Goal: Task Accomplishment & Management: Complete application form

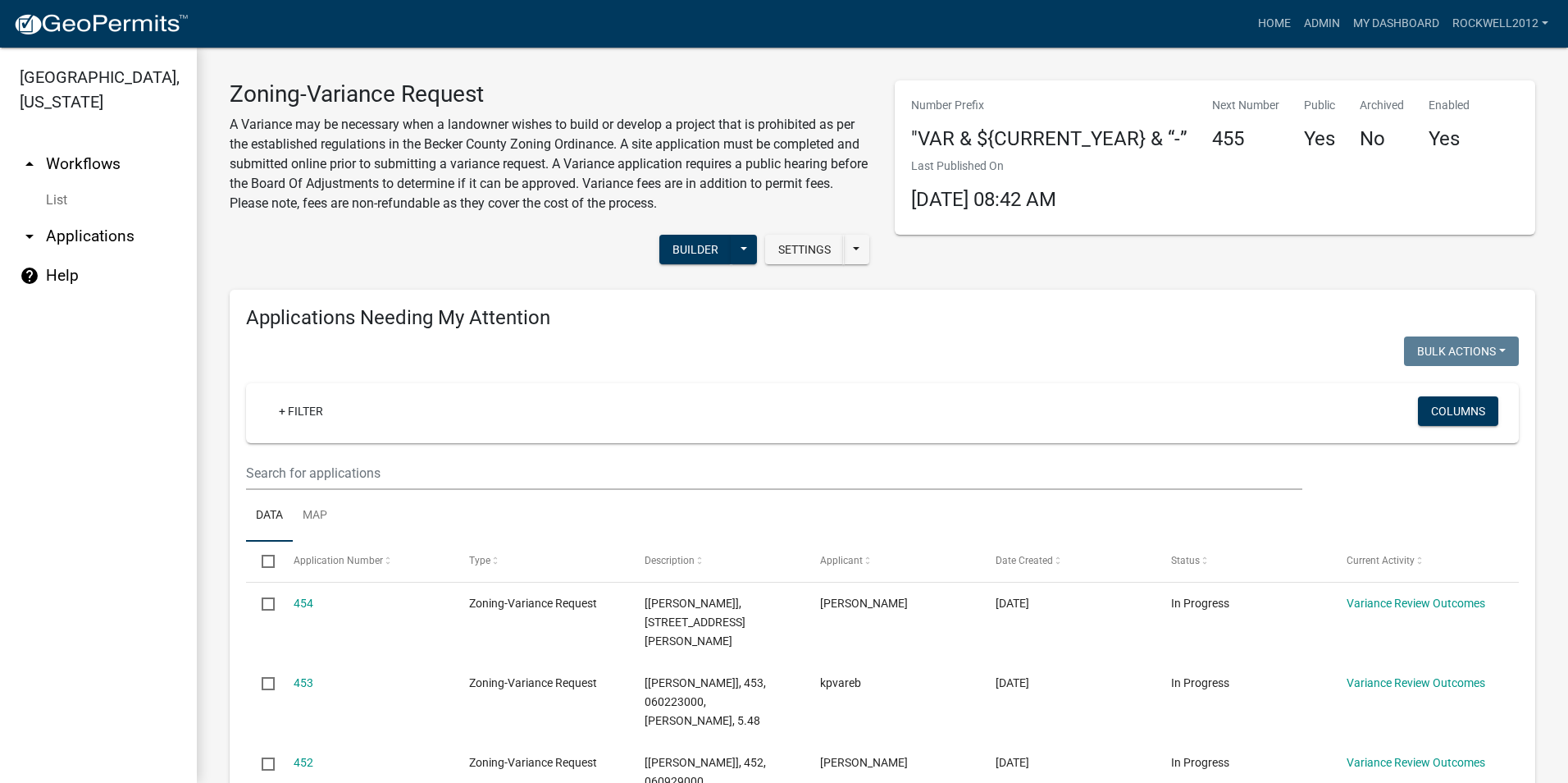
select select "2: 50"
click at [1323, 14] on link "Admin" at bounding box center [1322, 23] width 49 height 31
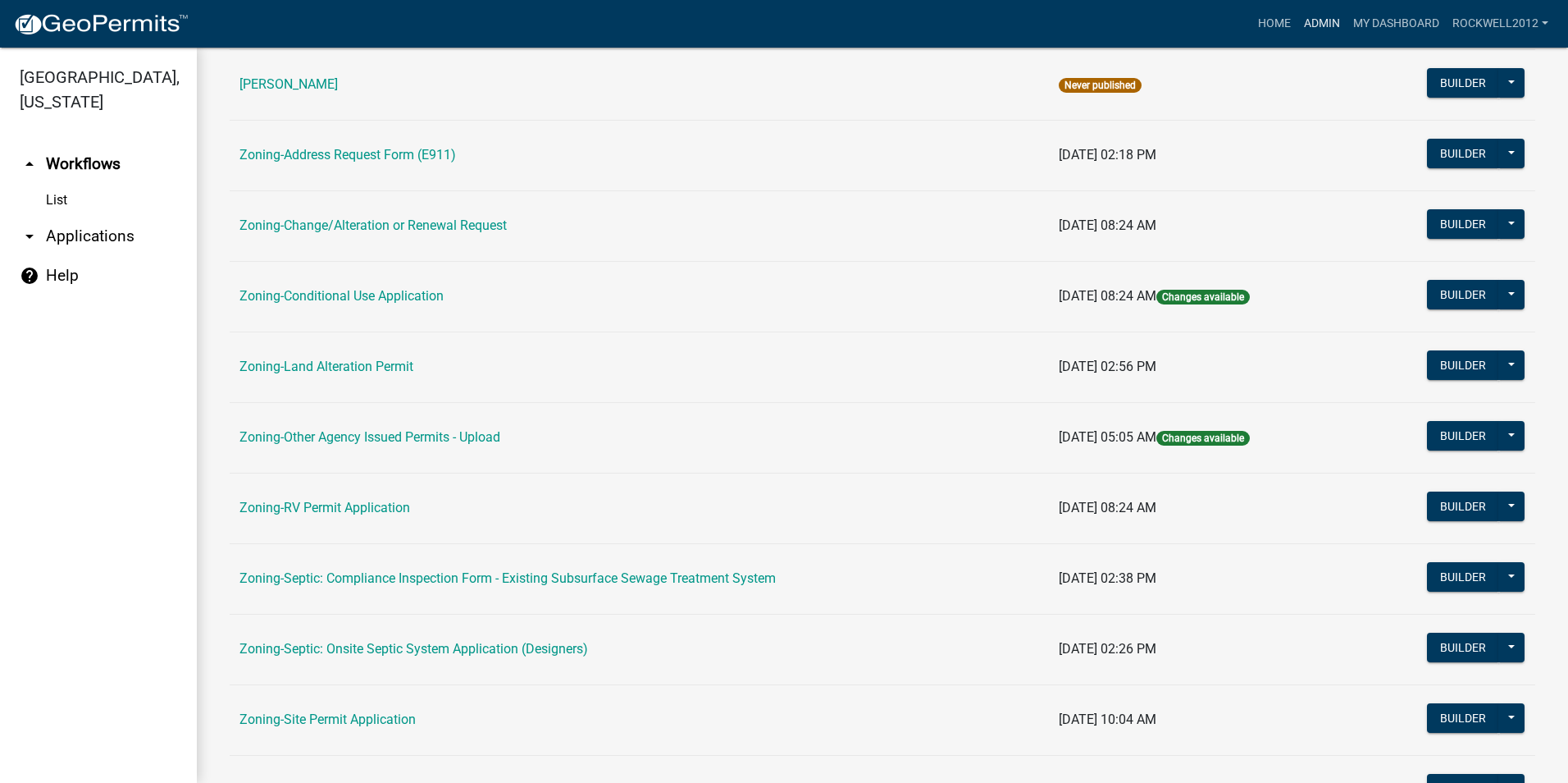
scroll to position [328, 0]
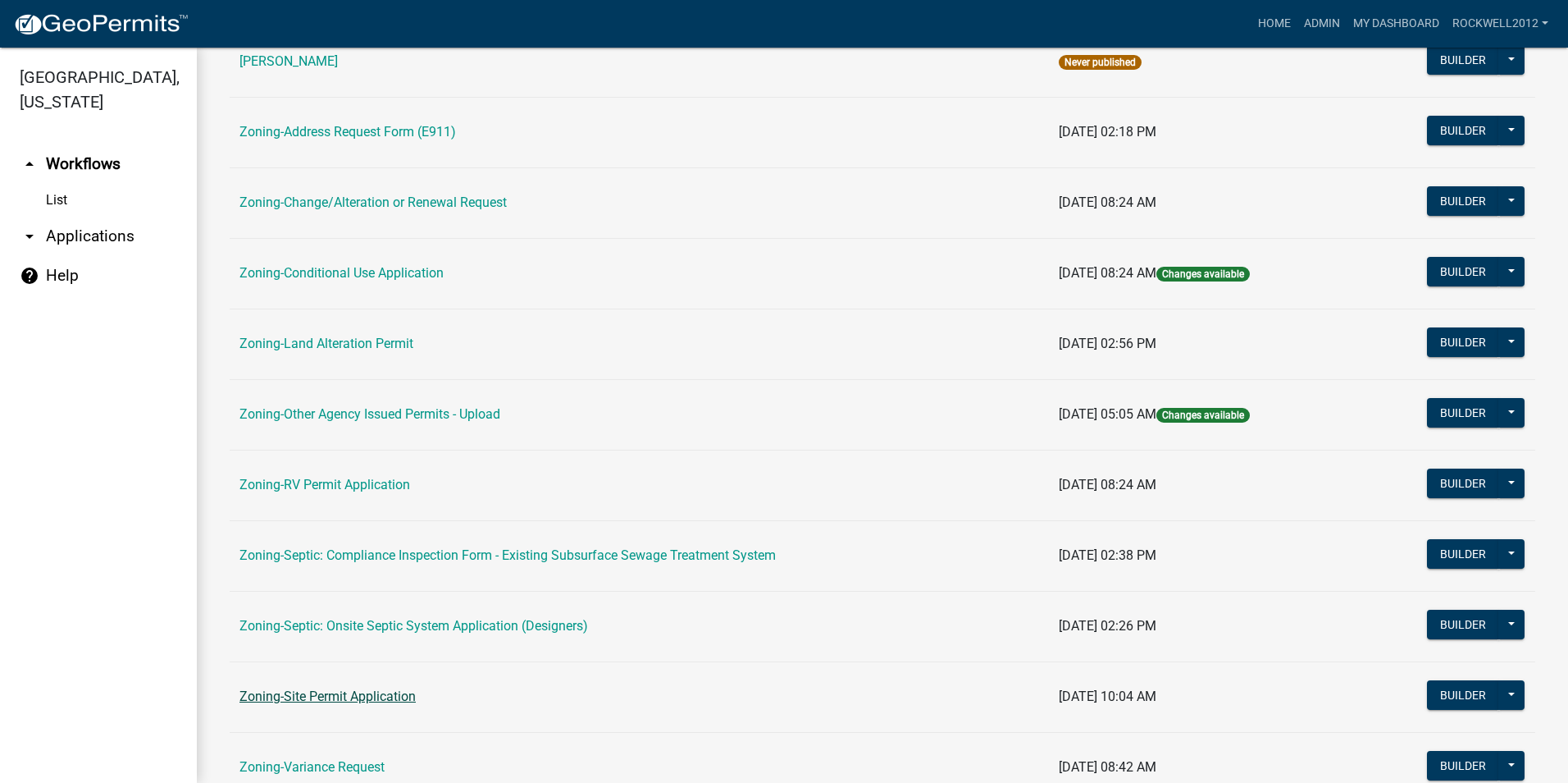
click at [339, 698] on link "Zoning-Site Permit Application" at bounding box center [328, 696] width 176 height 15
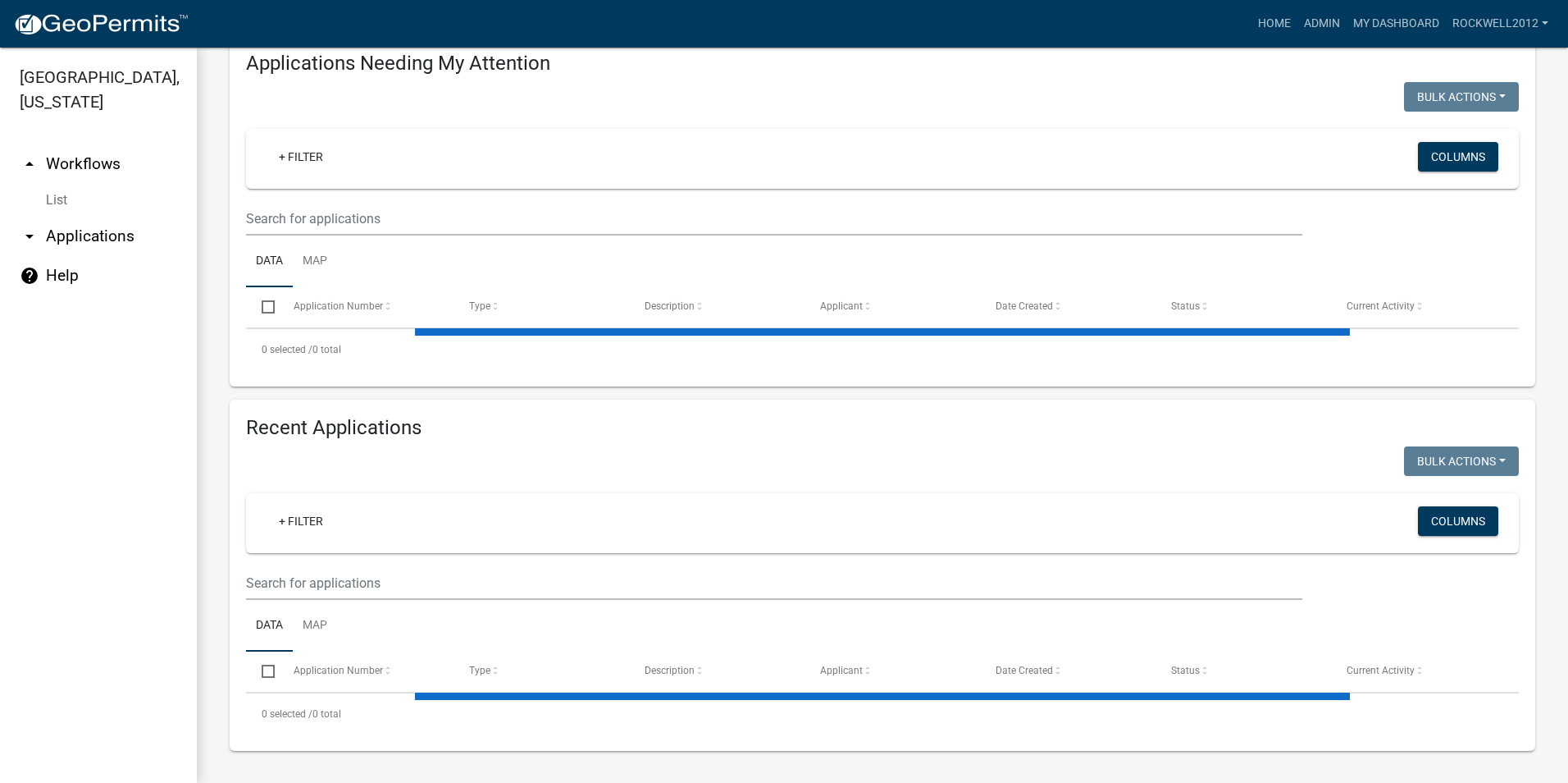
select select "2: 50"
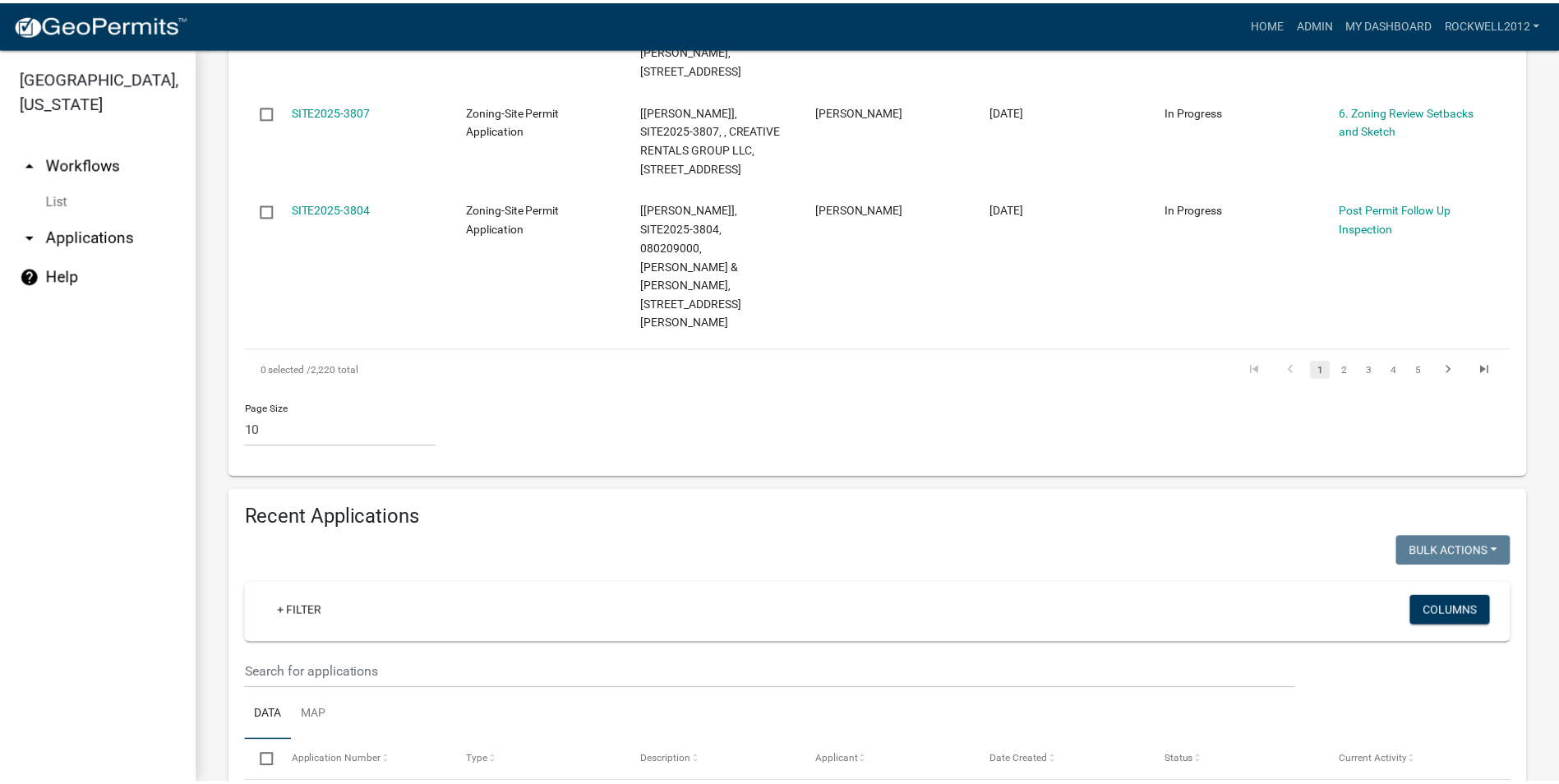
scroll to position [1467, 0]
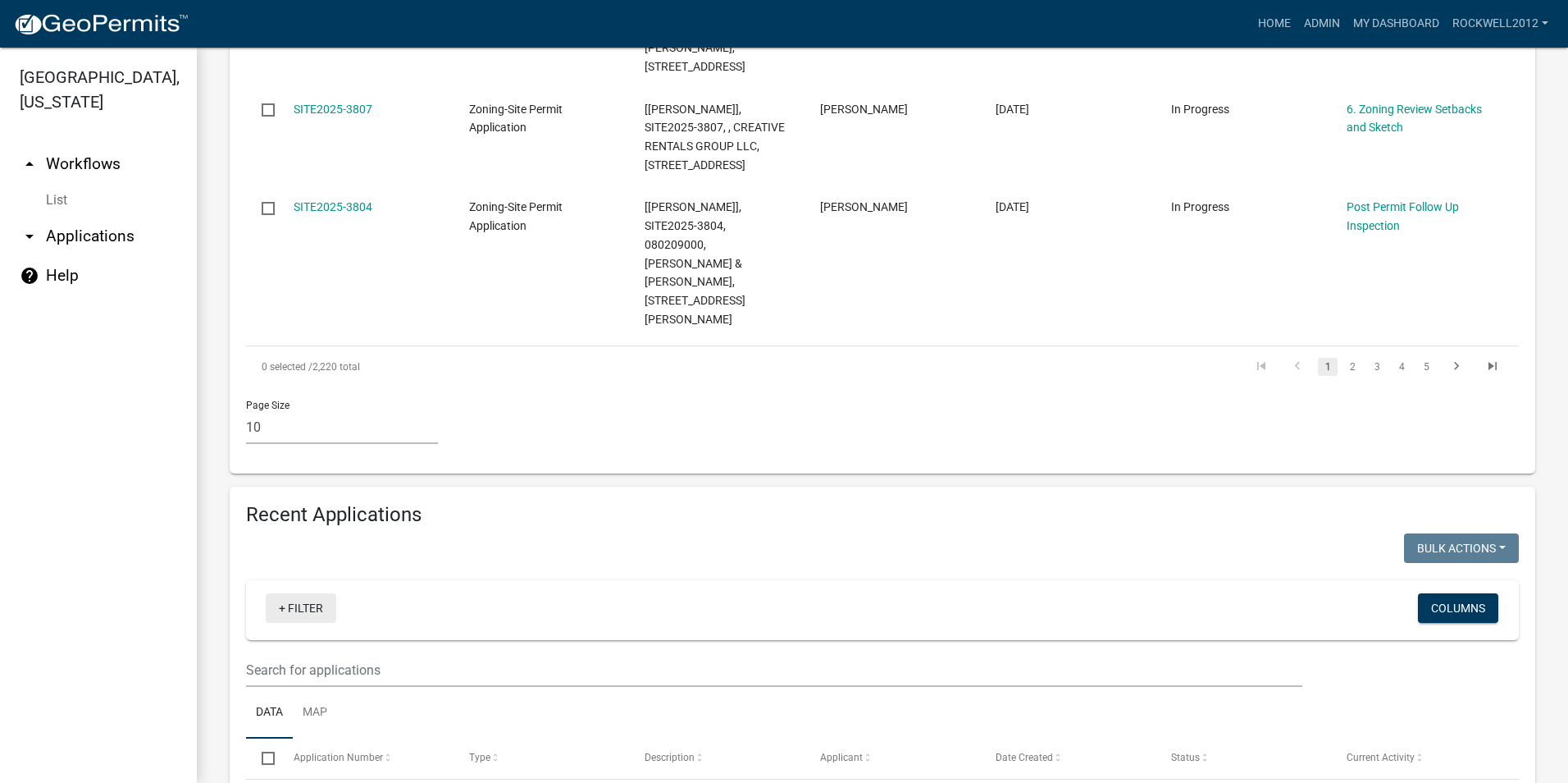
click at [304, 594] on link "+ Filter" at bounding box center [300, 608] width 71 height 30
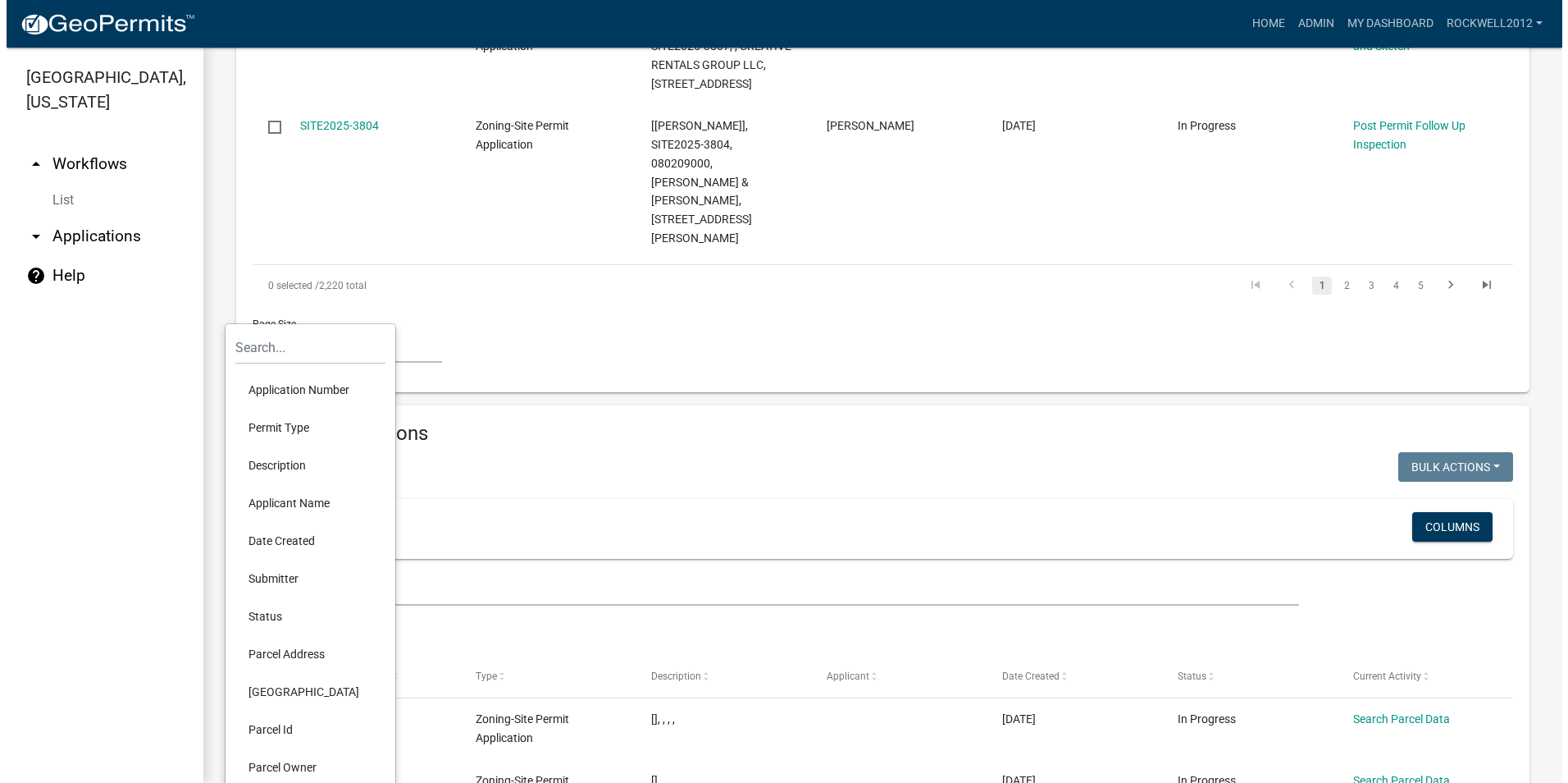
scroll to position [1548, 0]
click at [257, 727] on li "Parcel Id" at bounding box center [303, 729] width 150 height 38
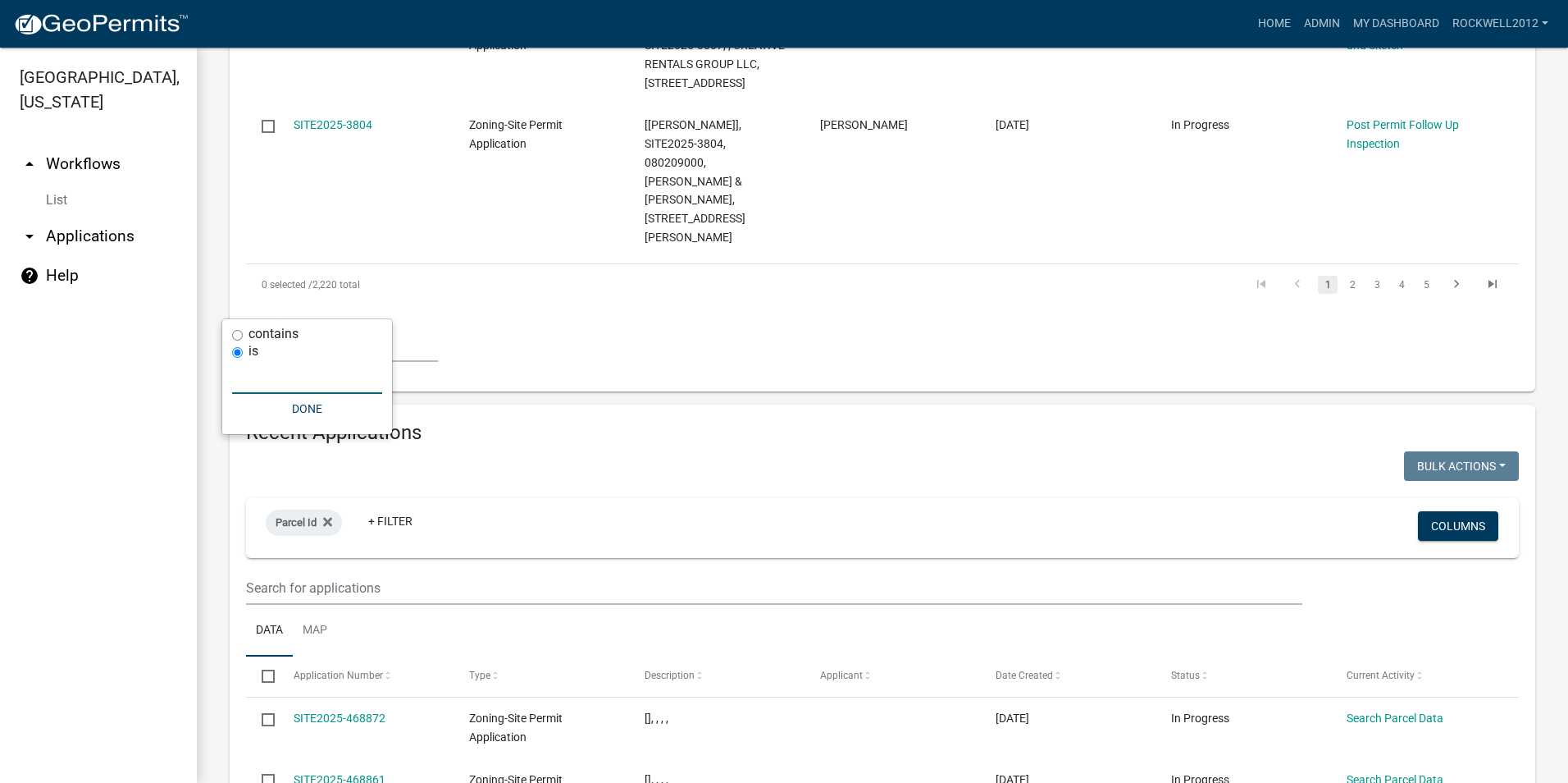
click at [290, 377] on input "text" at bounding box center [306, 377] width 150 height 34
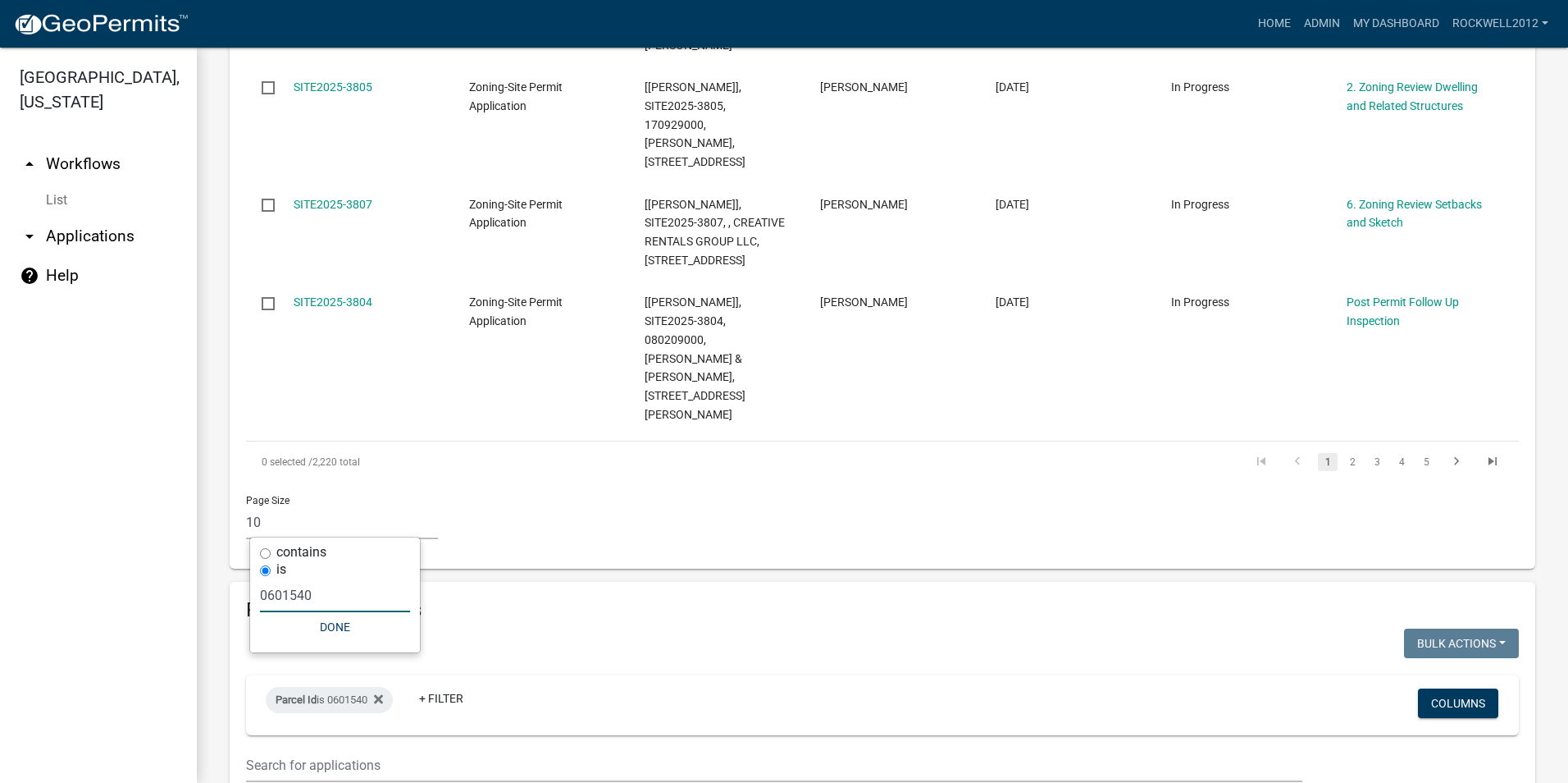
scroll to position [1330, 0]
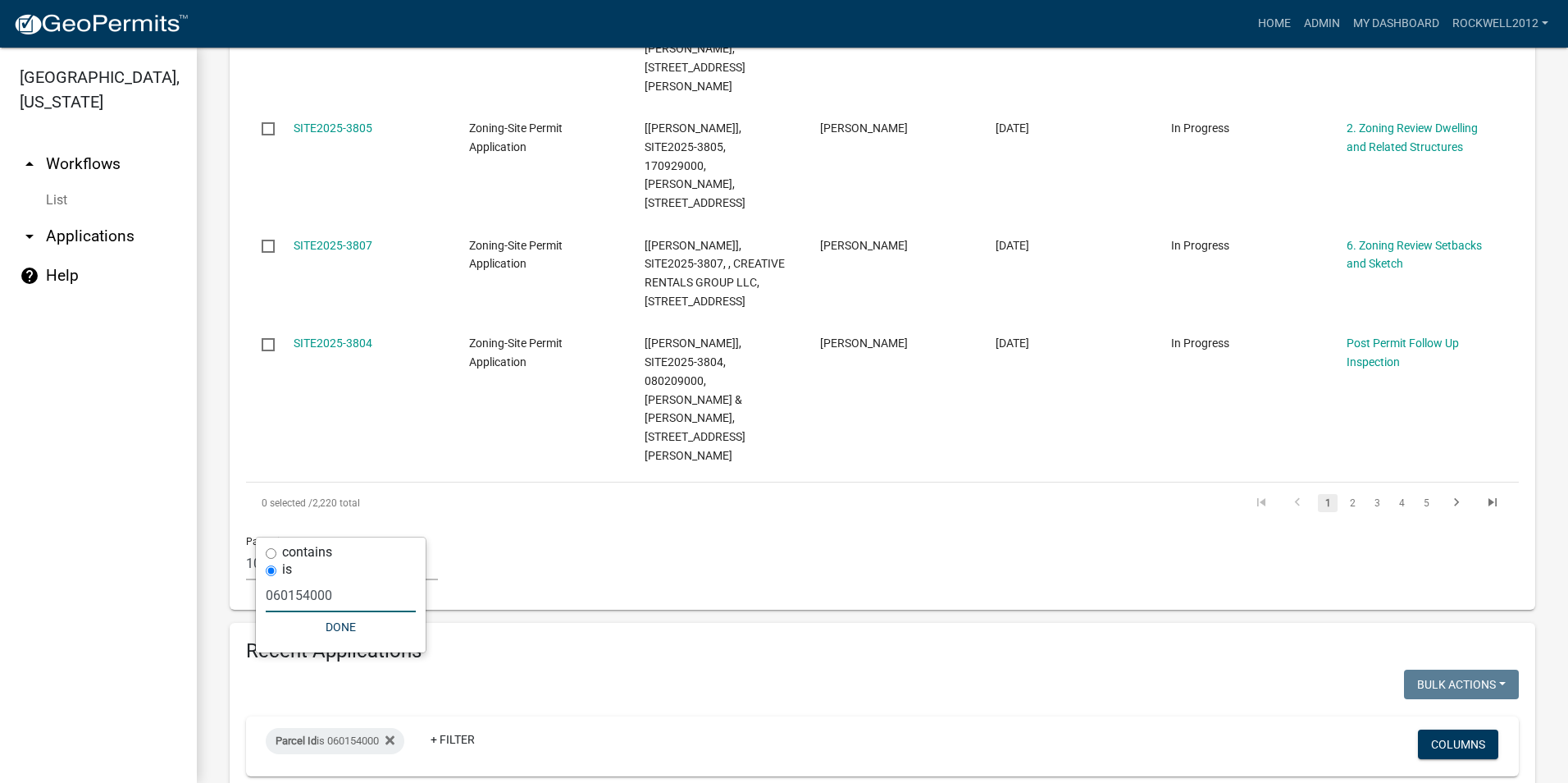
type input "060154000"
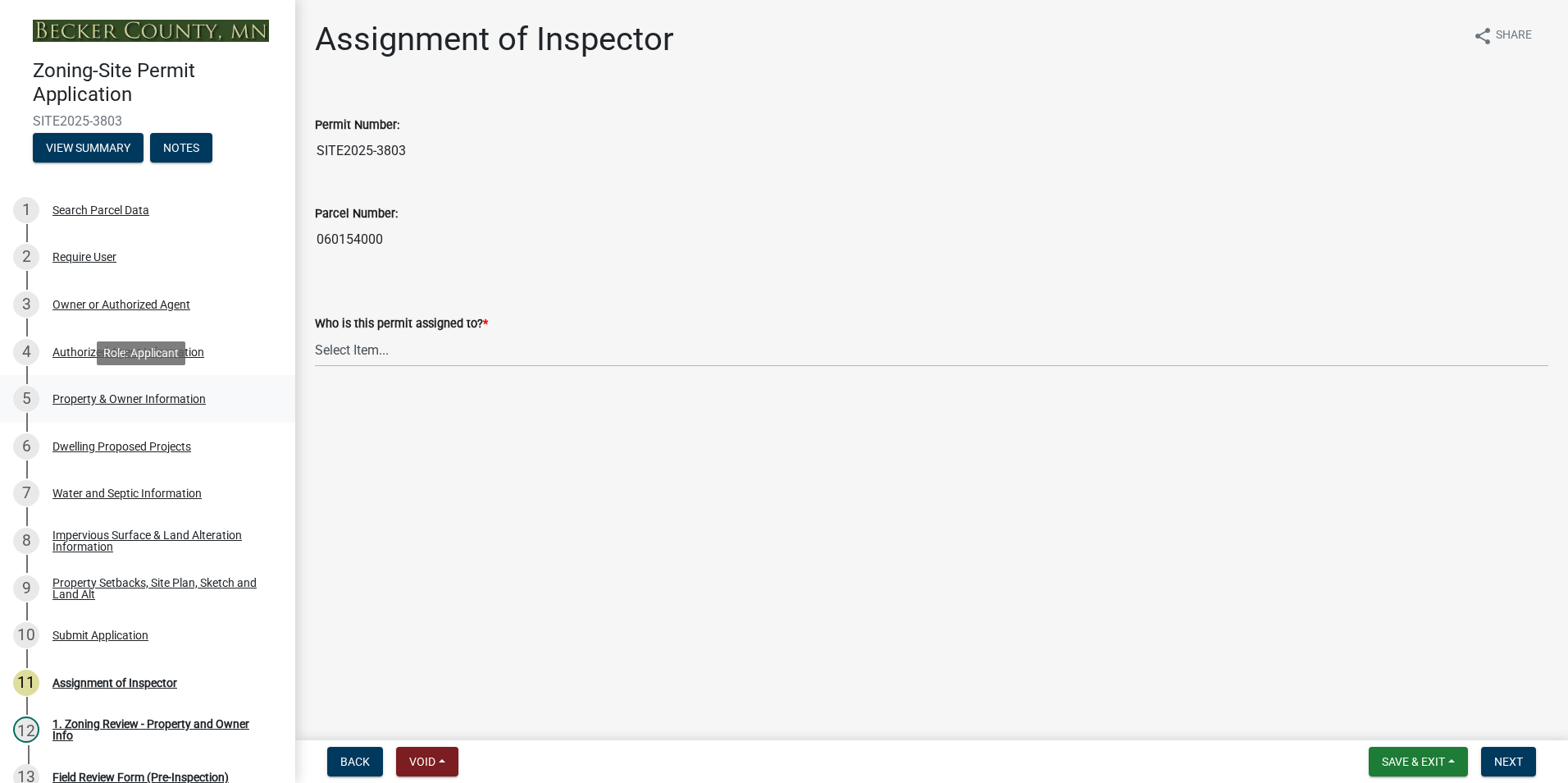
click at [149, 397] on div "Property & Owner Information" at bounding box center [128, 398] width 154 height 12
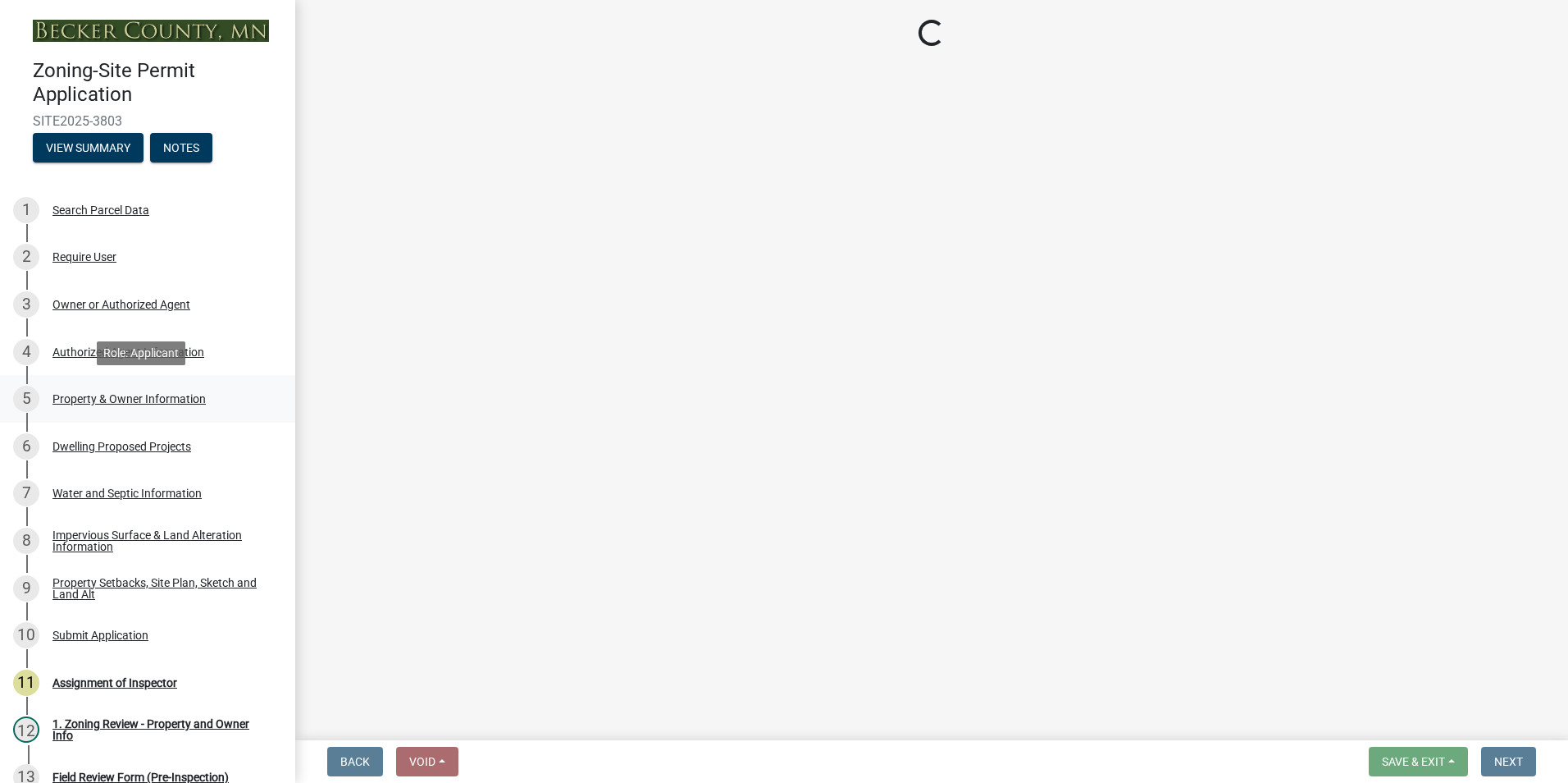
select select "2da4ad59-79e4-4897-a878-b9bb9cb10a27"
select select "951686c9-9b01-4b62-9d6a-ea2b084c9c47"
select select "f87eba17-8ed9-4ad8-aefc-fe36a3f3544b"
select select "393a978c-6bd5-4cb2-a6a0-db6feb8732b8"
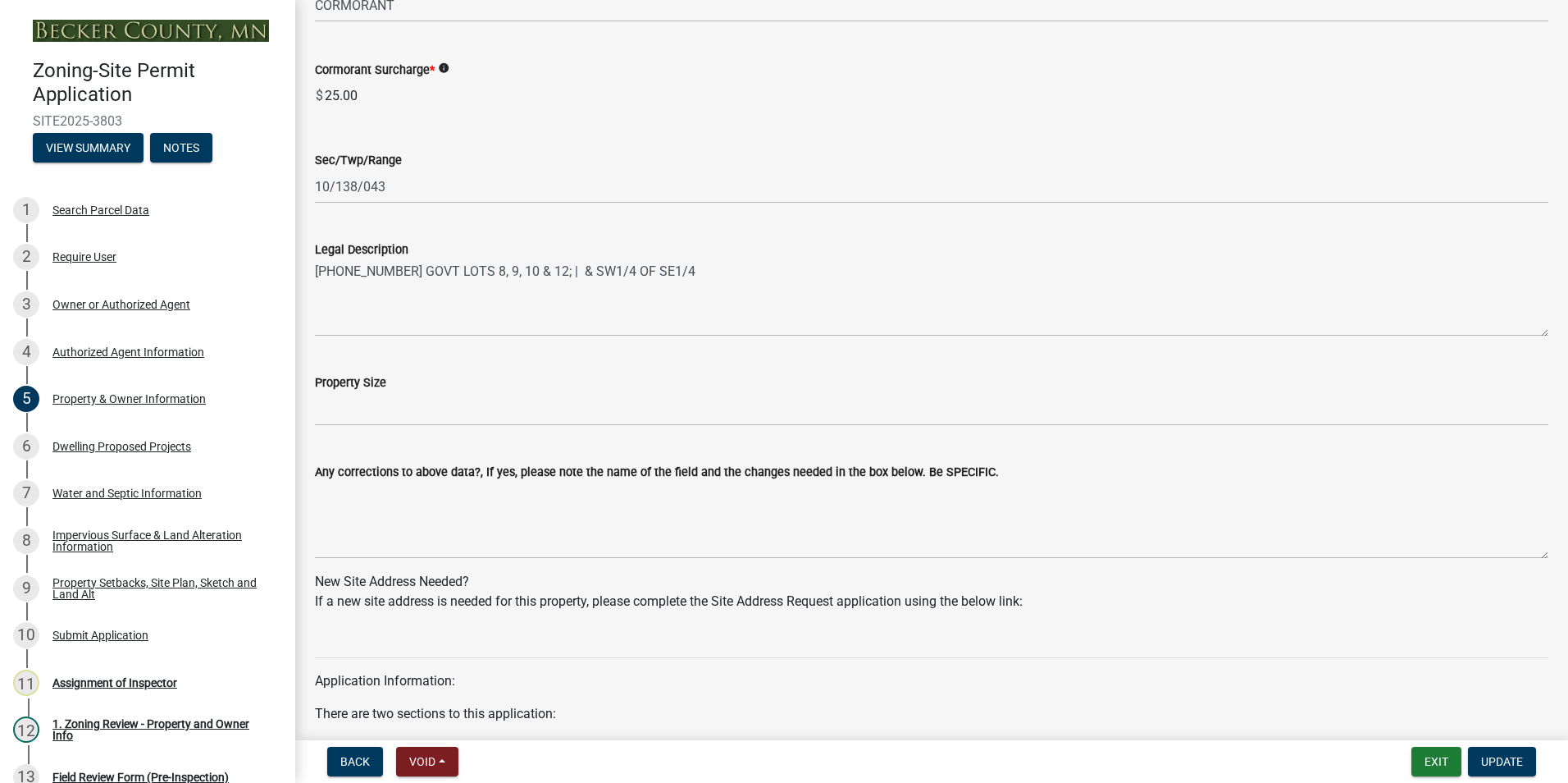
scroll to position [1066, 0]
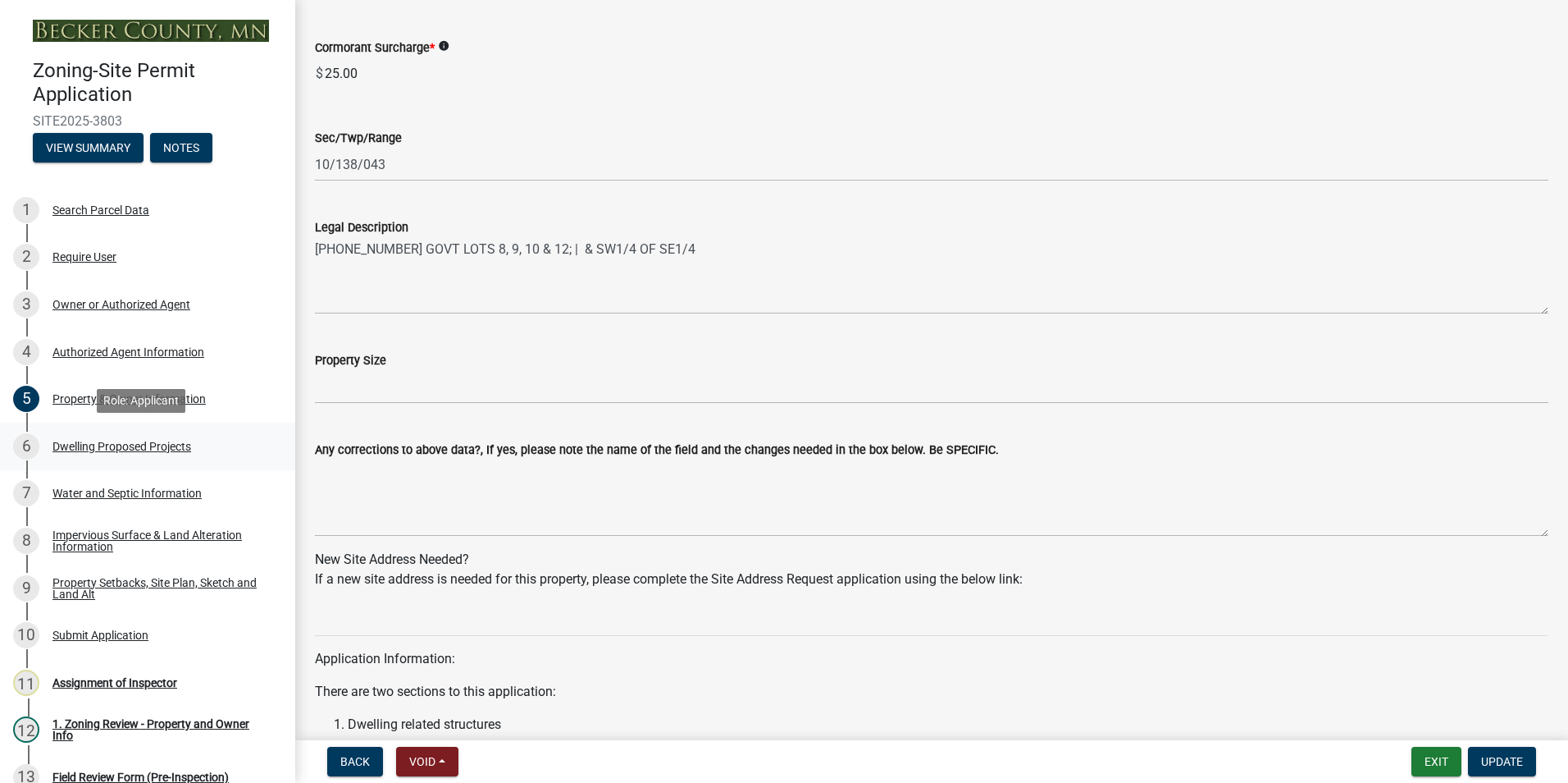
click at [109, 445] on div "Dwelling Proposed Projects" at bounding box center [121, 447] width 138 height 12
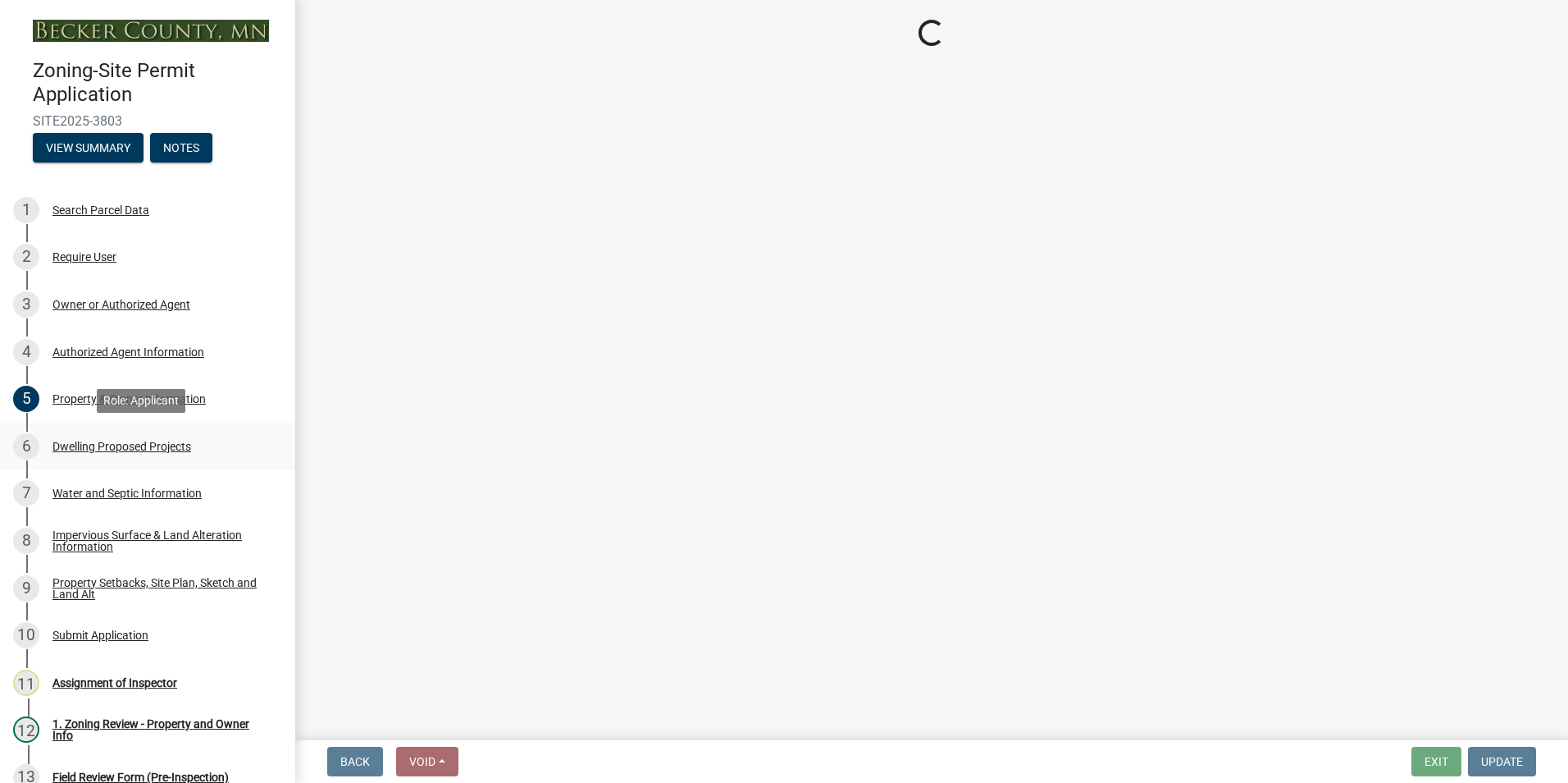
select select "5b8abcc6-67f7-49fb-8f25-c295ccc2b339"
select select "566f81cc-4b3f-4ecb-9f16-a2b313352c61"
select select "59a6fdaa-56b6-4bcd-87b7-d867a7d784e6"
select select "3c220677-3da3-4a78-99d7-25424c2e1eab"
select select "e5b6e178-1d4e-46f3-8fba-19f7851c487a"
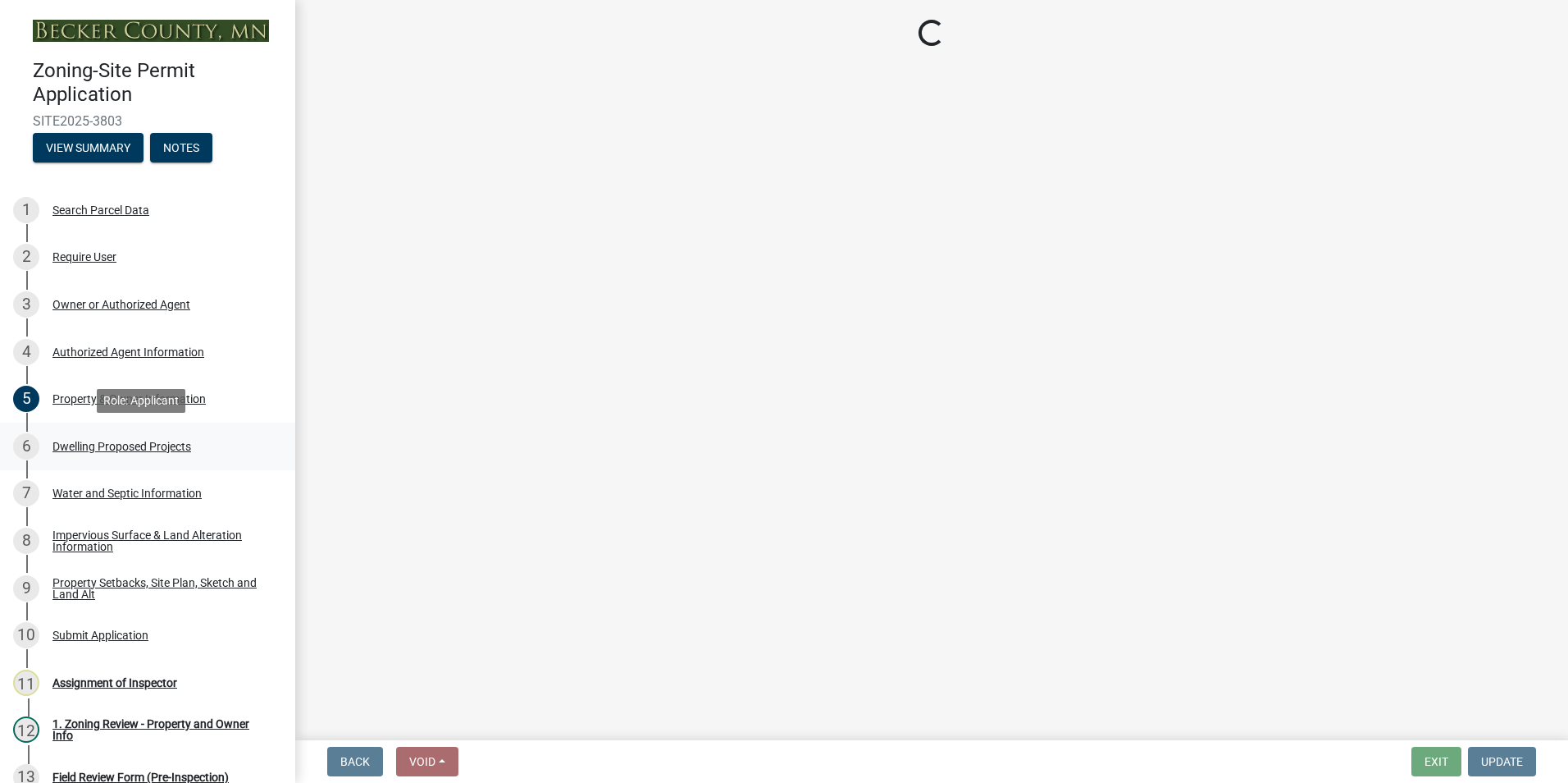
select select "ebb33175-329d-4f8e-9ee0-a71ca57f3362"
select select "b63d75fc-5f3c-4949-bc5e-b7a1b42903a6"
select select "638dddef-31f4-4d73-b0b5-0ffc7b344434"
select select "e54322ba-eceb-4de2-a596-ac40585df8a4"
select select "8786fdd2-7f96-462d-8069-e958fae6b9a0"
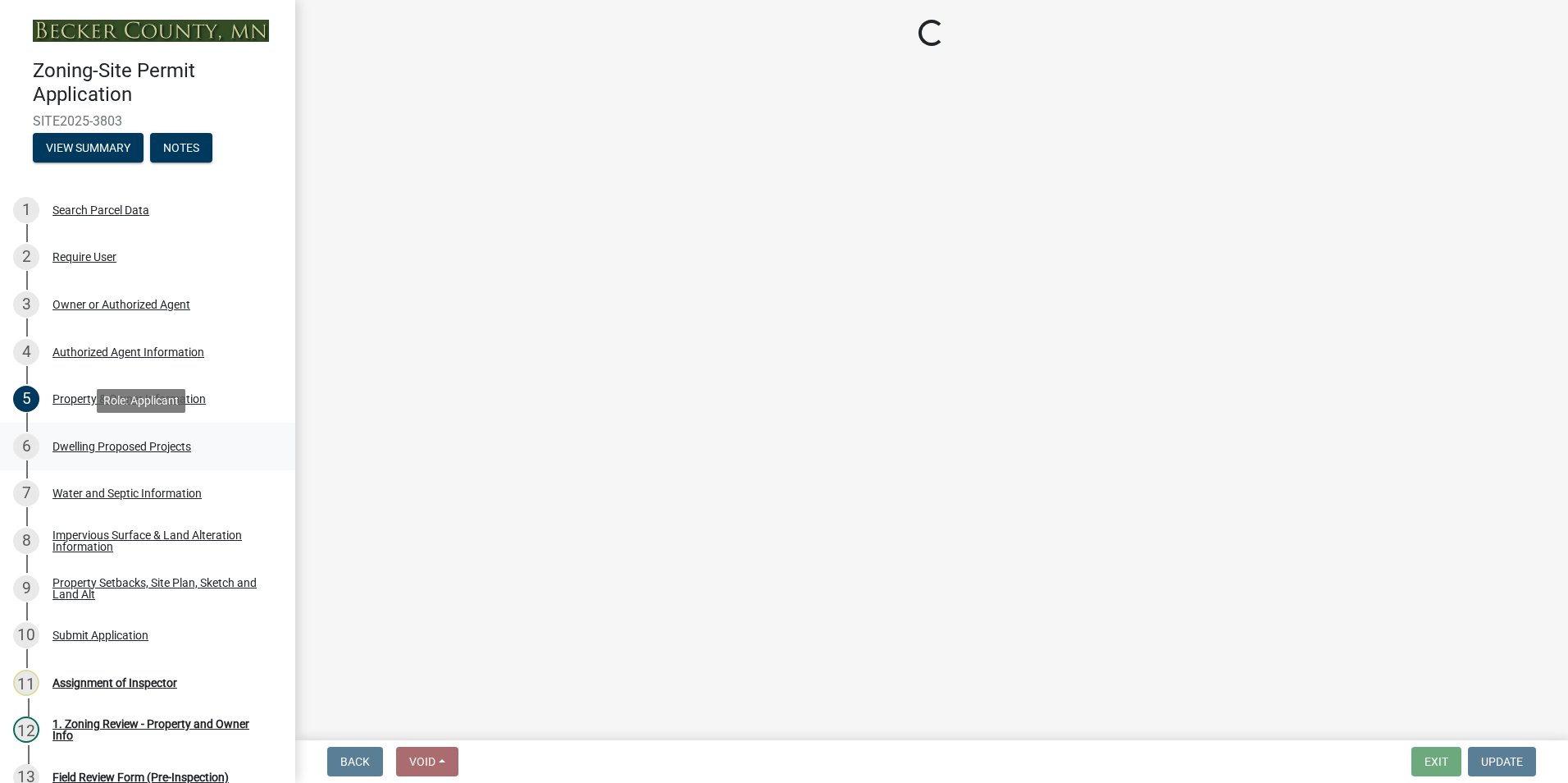
select select "59dc9cee-723e-448c-a454-fe3238b55aba"
select select "3d6d33a4-08a3-4693-9e40-f7dc371bbdbe"
select select "5c3531b8-bc96-4b07-92f8-845cfe46d7fc"
select select "8e4dc0e1-7dfa-4afc-85b9-5ad40795f204"
select select "107cbe59-677b-44f2-96fc-816b282ebb79"
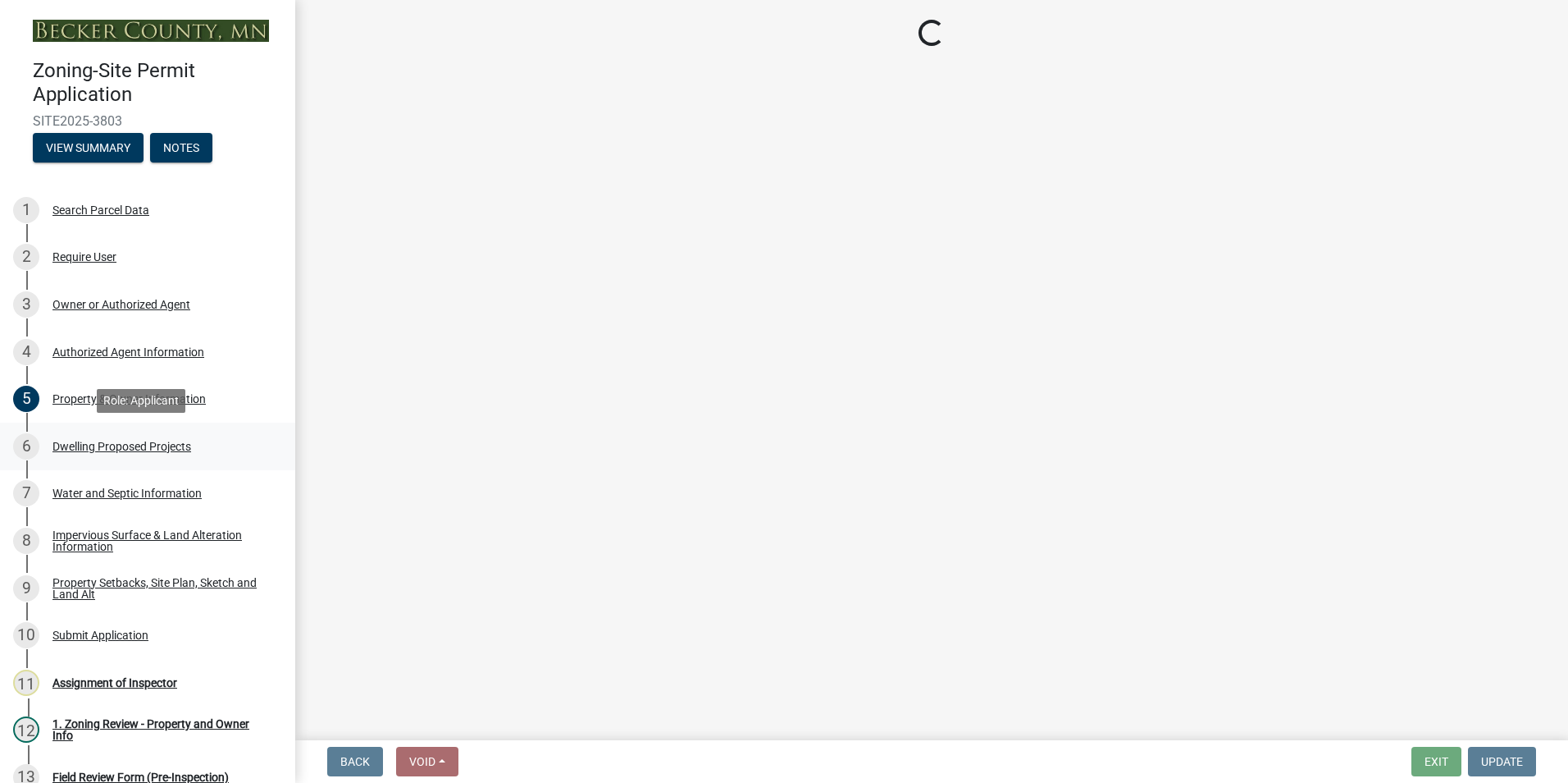
select select "04b4c55f-38da-4b81-8735-8adc5b7f9ecd"
select select "7f420323-49a9-4fd0-9441-05b3dc777552"
select select "5c09849d-e6b9-47b1-a1e4-7038f384c9b1"
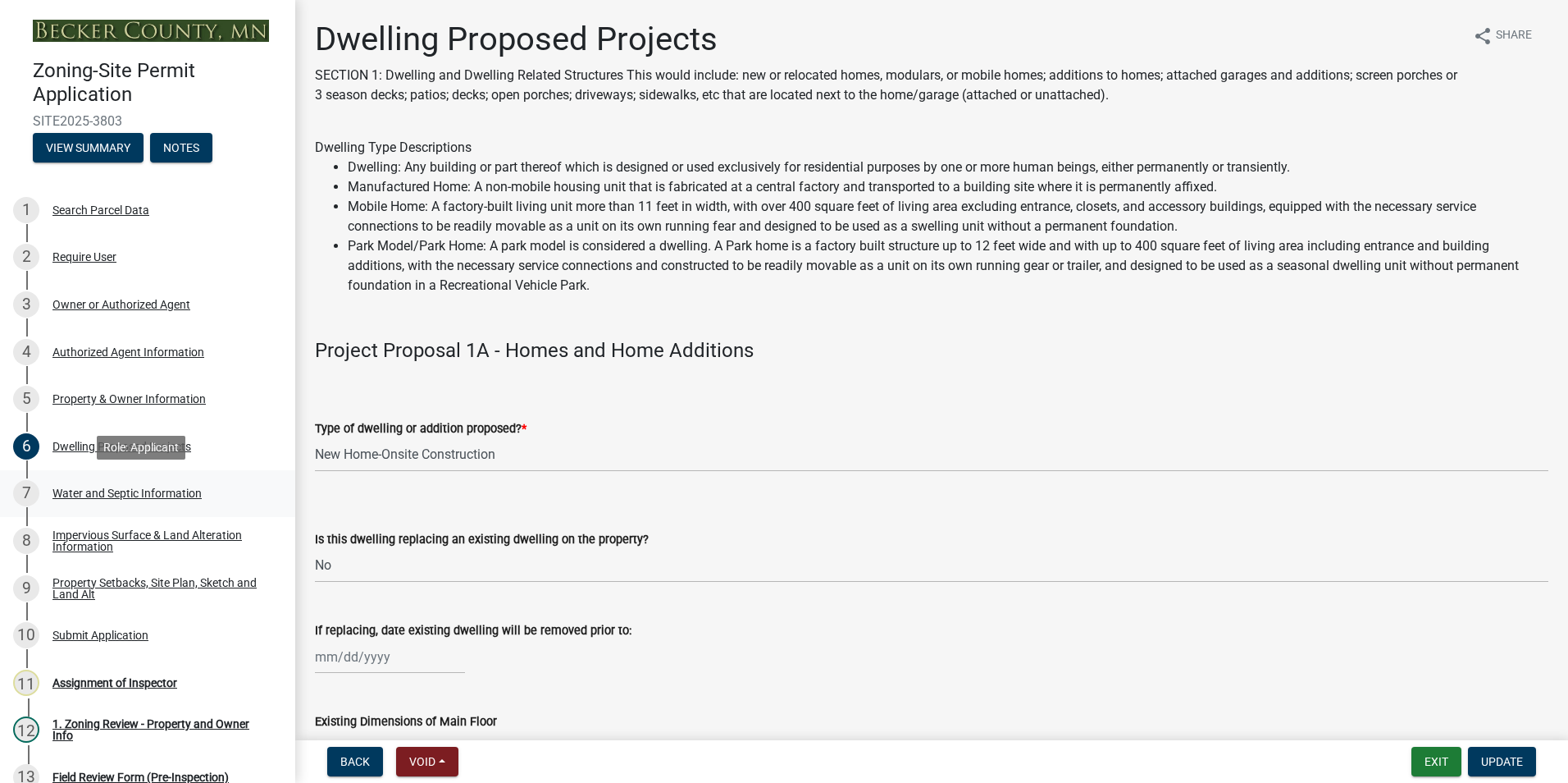
click at [110, 493] on div "Water and Septic Information" at bounding box center [127, 493] width 149 height 12
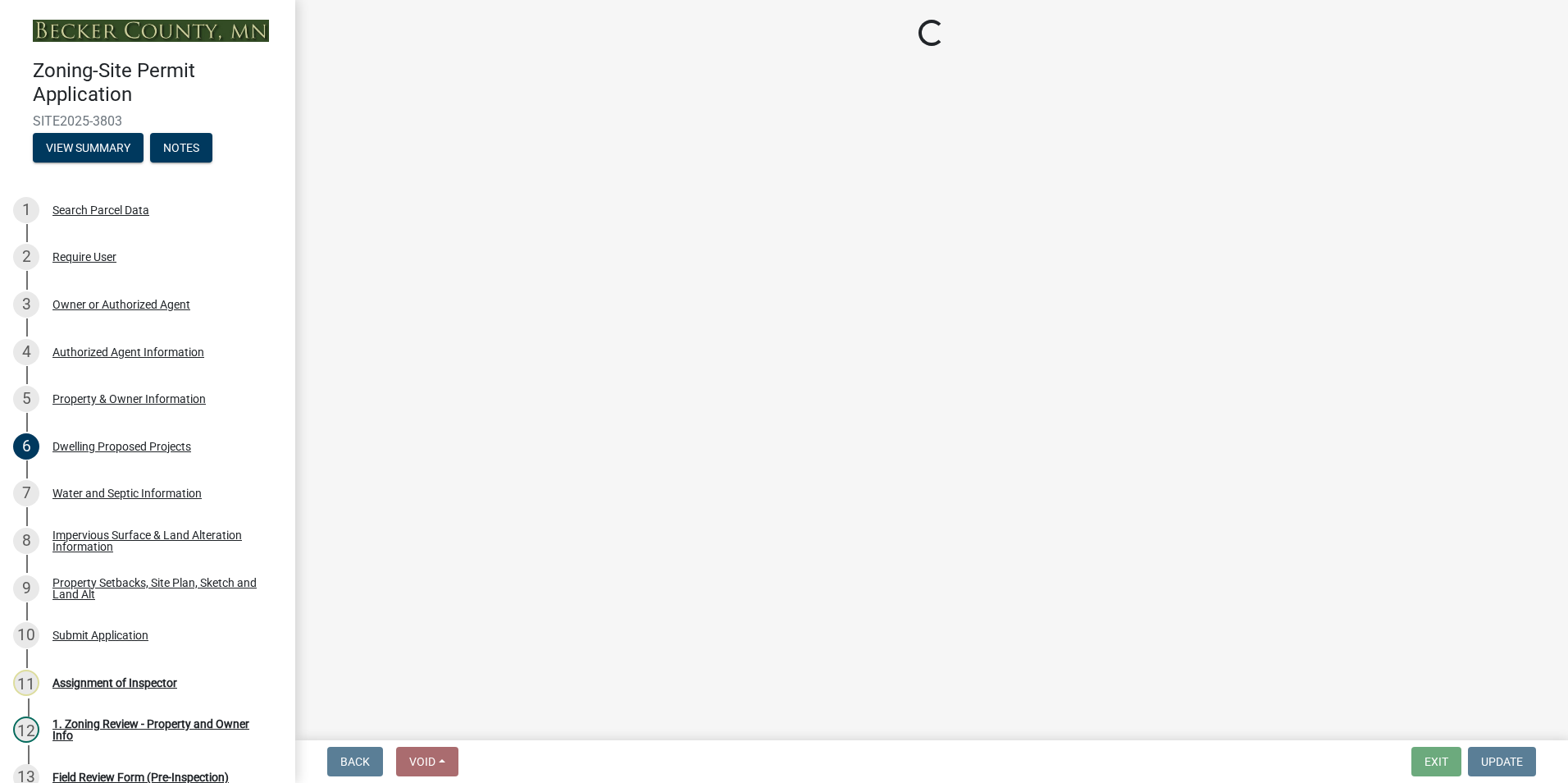
select select "295c6ba3-00c2-4229-aea3-8b4be6316de8"
select select "4828487e-2007-429b-991d-671fae0459c9"
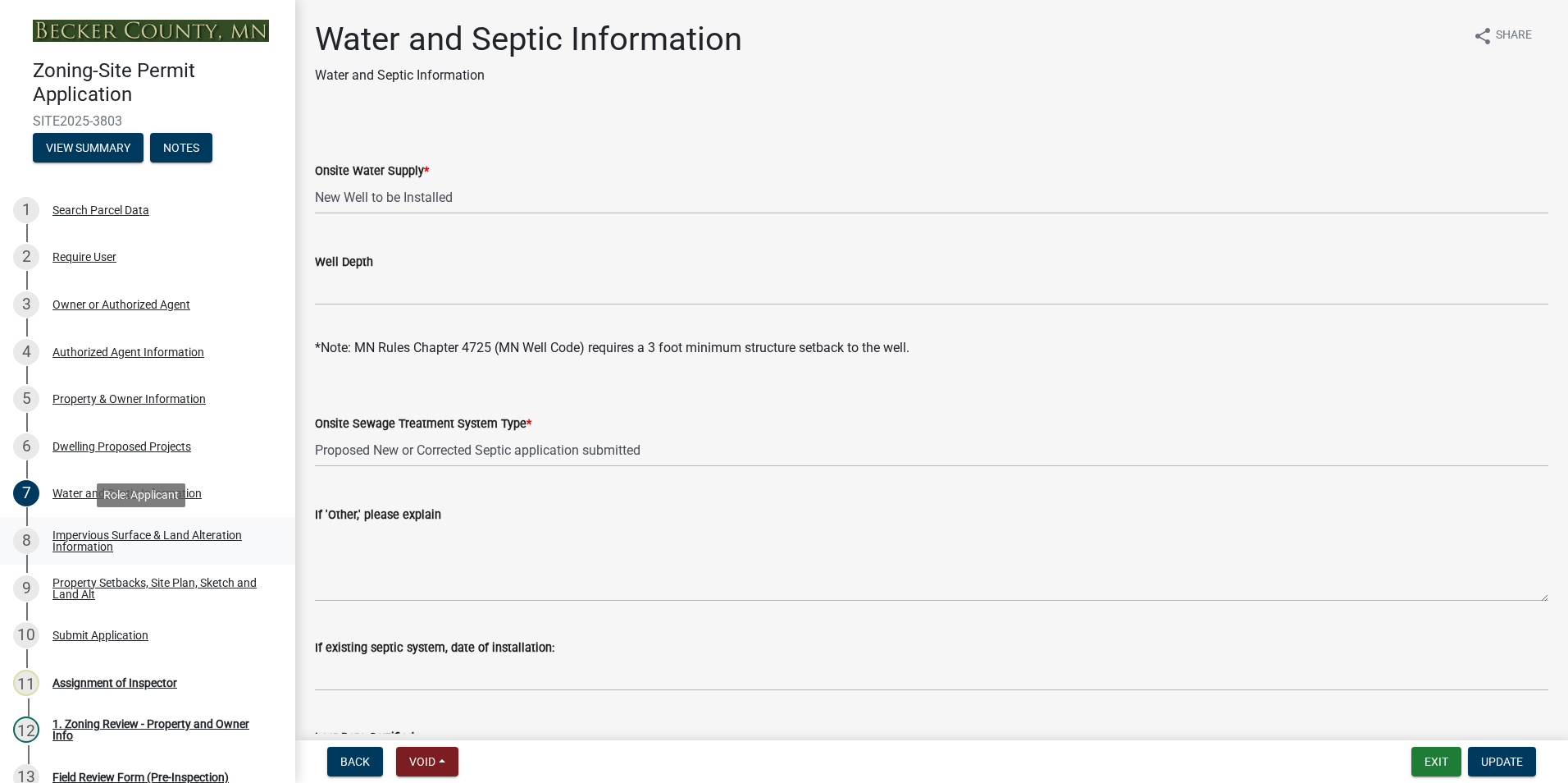
click at [98, 544] on div "Impervious Surface & Land Alteration Information" at bounding box center [160, 540] width 216 height 23
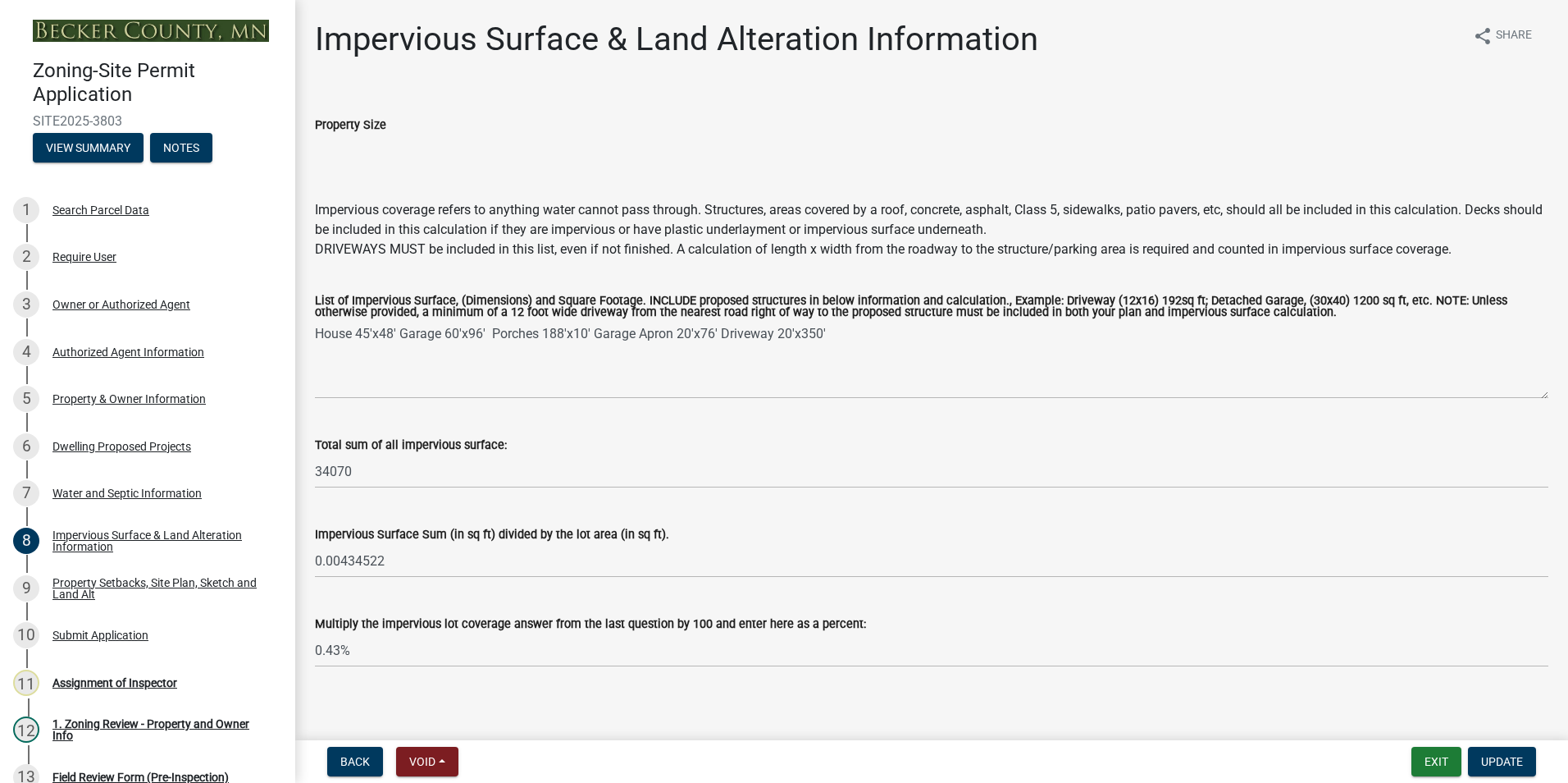
scroll to position [12, 0]
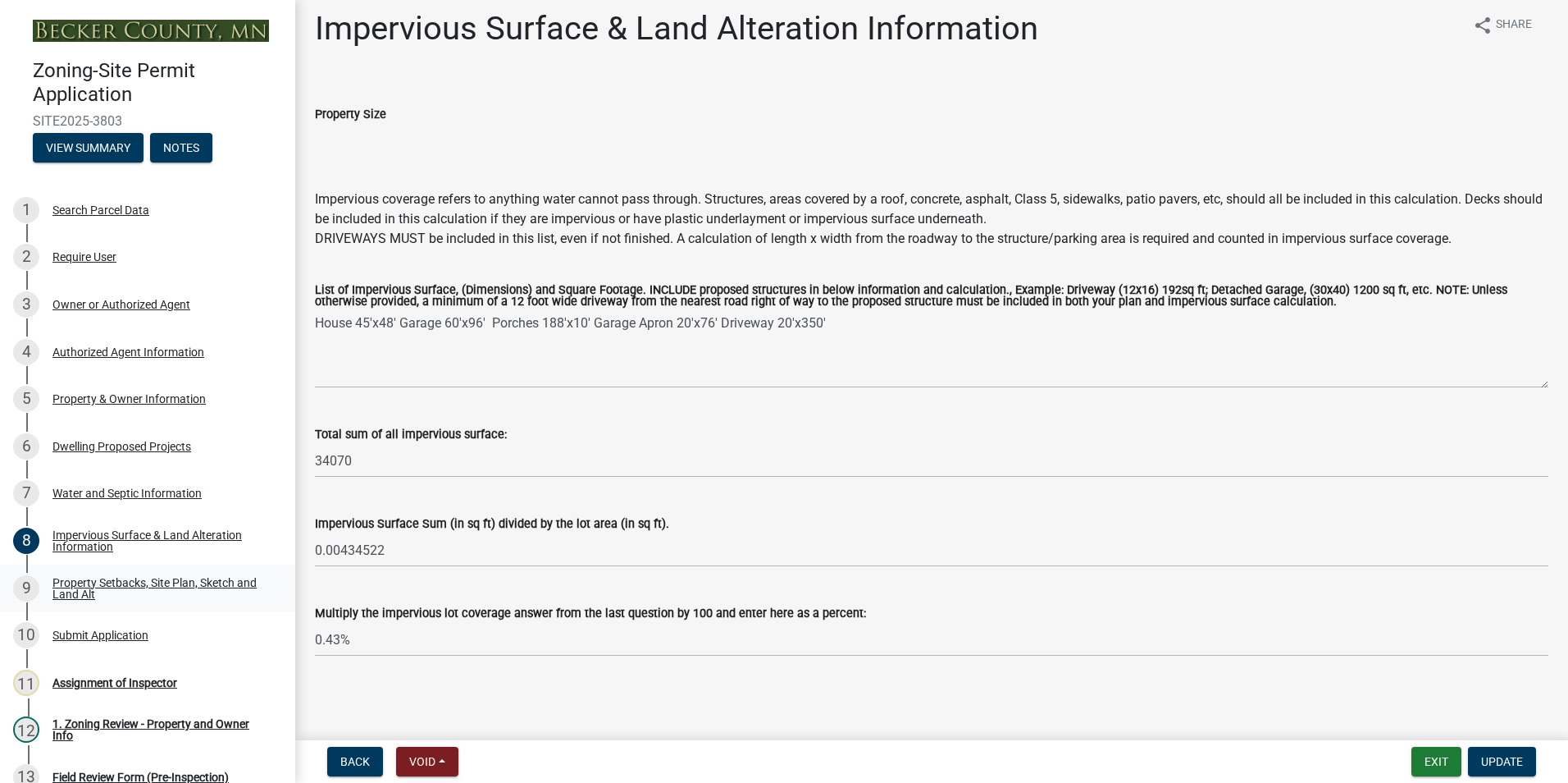
click at [107, 577] on div "Property Setbacks, Site Plan, Sketch and Land Alt" at bounding box center [160, 589] width 216 height 23
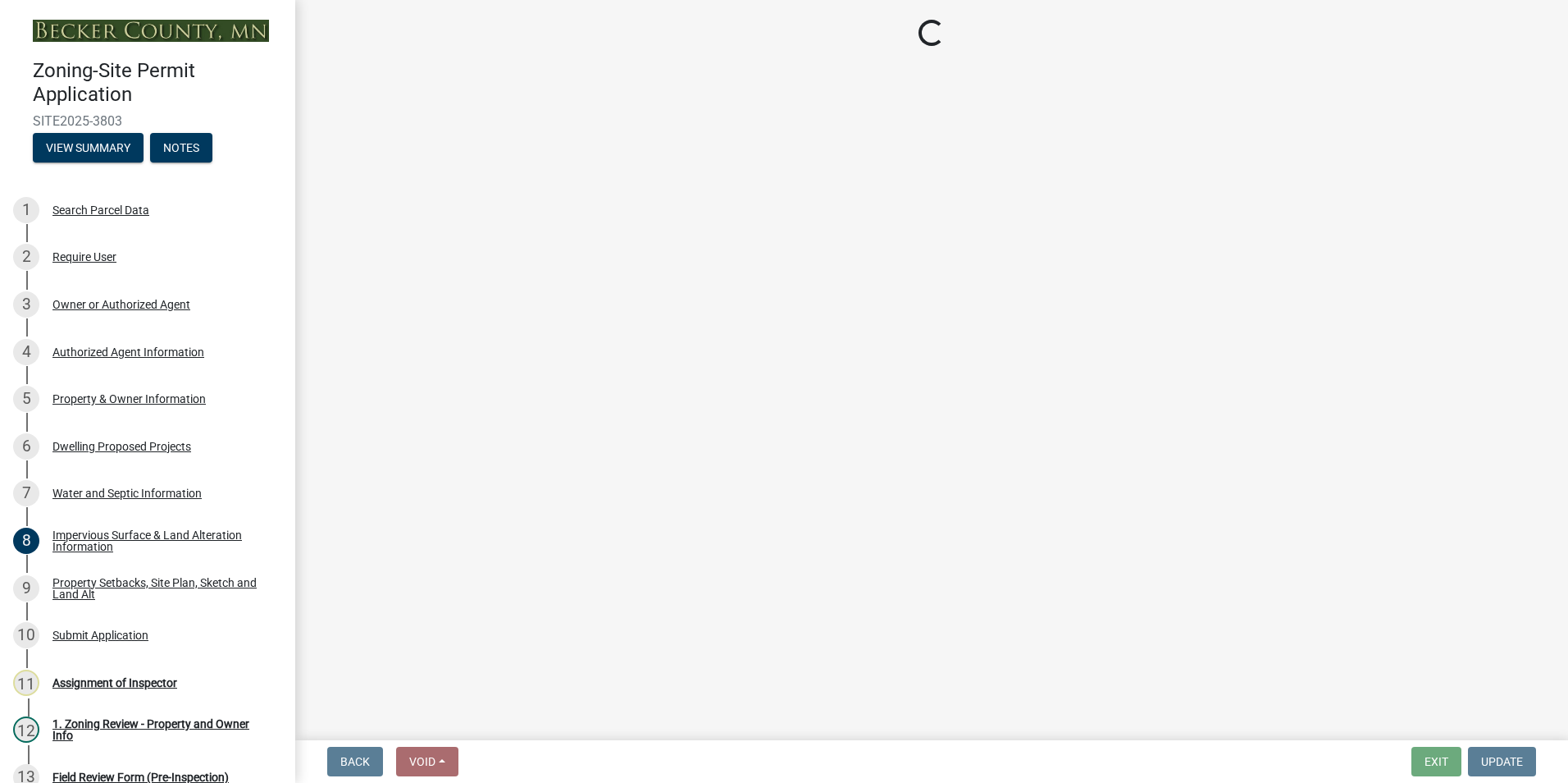
select select "7b13c63f-e699-4112-b373-98fbd28ec536"
select select "06f303b2-67da-46ad-9e12-034664c136e9"
select select "b56a4575-9846-47cf-8067-c59a4853da22"
select select "e8ab2dc3-aa3f-46f3-9b4a-37eb25ad84af"
select select "27b2a8b4-abf6-463e-8c0c-7c5d2b4fe26f"
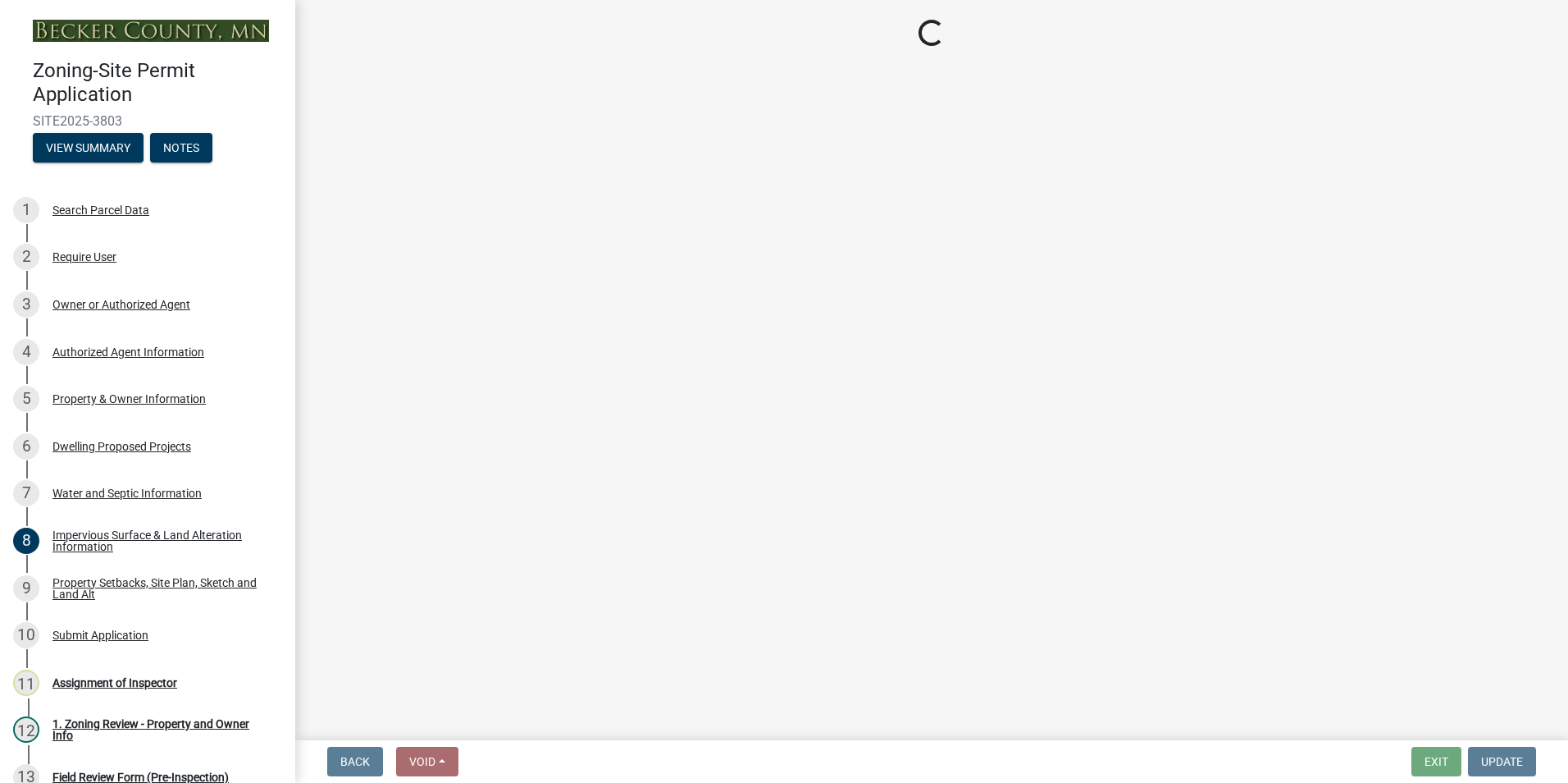
select select "5ad4ab64-b44e-481c-9000-9e5907aa74e1"
select select "e019de12-4845-45f2-ad10-5fb76eee0e55"
select select "c8b8ea71-7088-4e87-a493-7bc88cc2835b"
select select "133211ff-91ce-4a0a-9235-b48a7e2069a0"
select select "19d13e65-c93d-443e-910a-7a17299544cc"
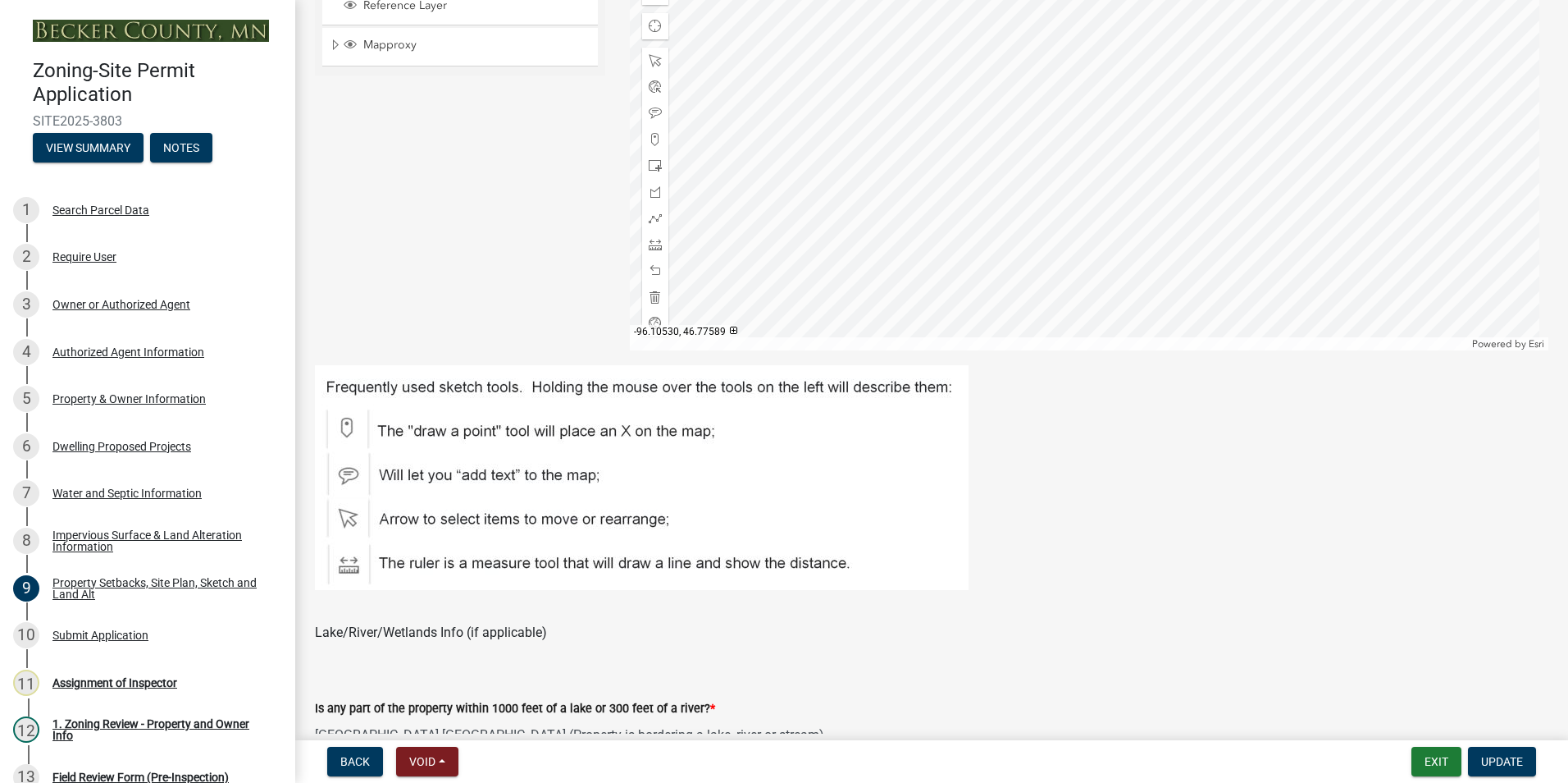
scroll to position [739, 0]
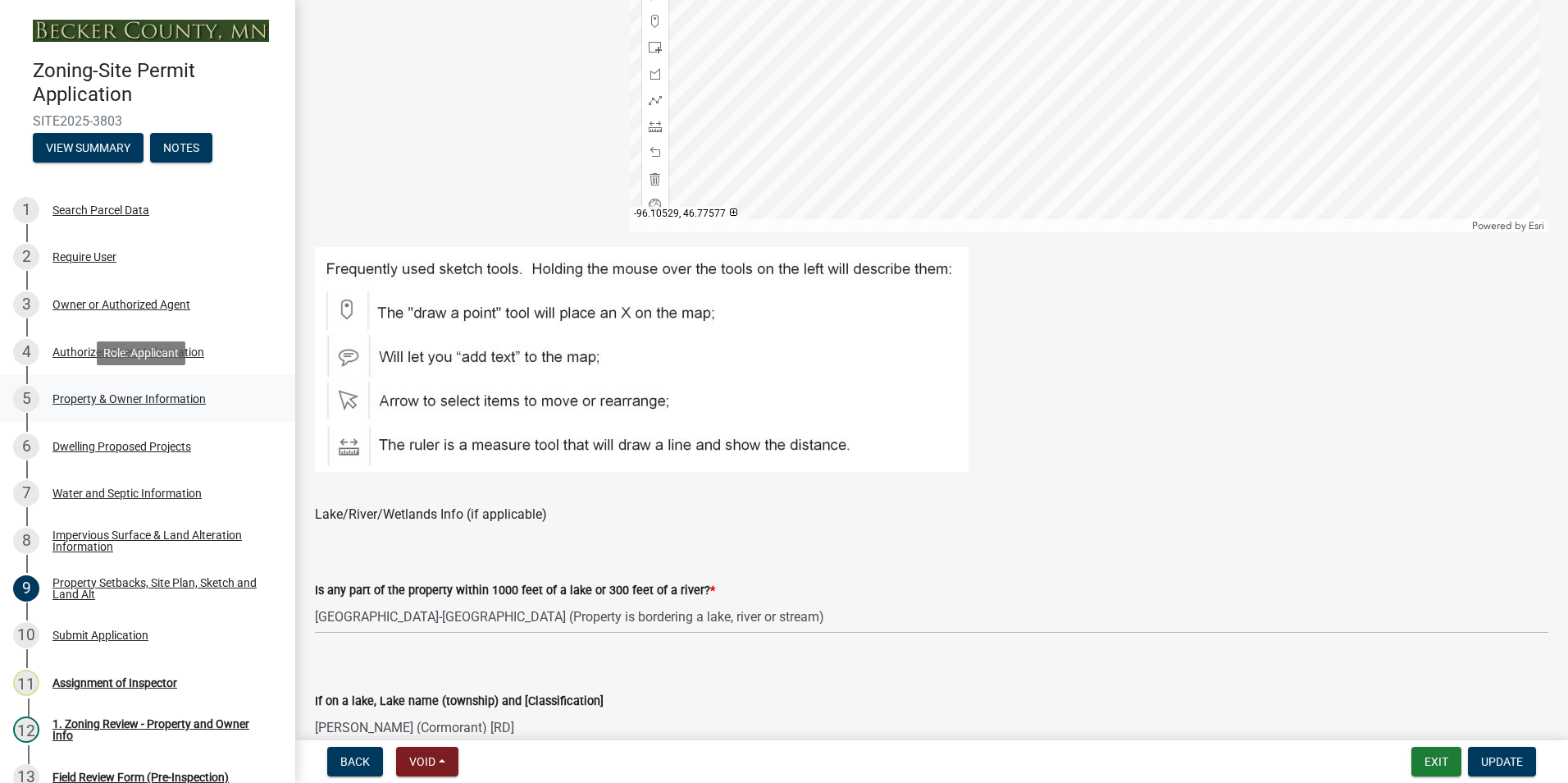
click at [111, 398] on div "Property & Owner Information" at bounding box center [128, 398] width 154 height 12
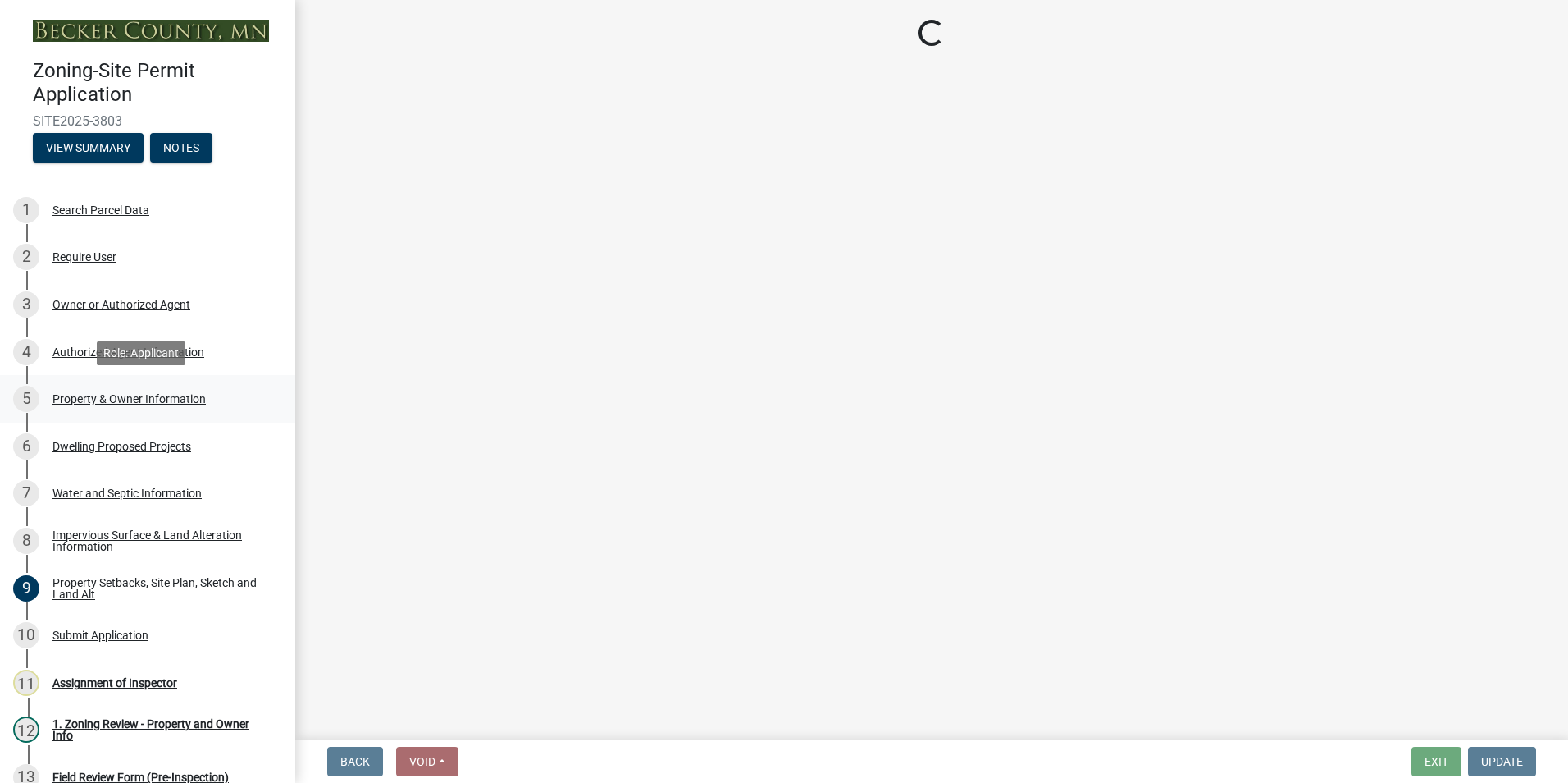
select select "2da4ad59-79e4-4897-a878-b9bb9cb10a27"
select select "951686c9-9b01-4b62-9d6a-ea2b084c9c47"
select select "f87eba17-8ed9-4ad8-aefc-fe36a3f3544b"
select select "393a978c-6bd5-4cb2-a6a0-db6feb8732b8"
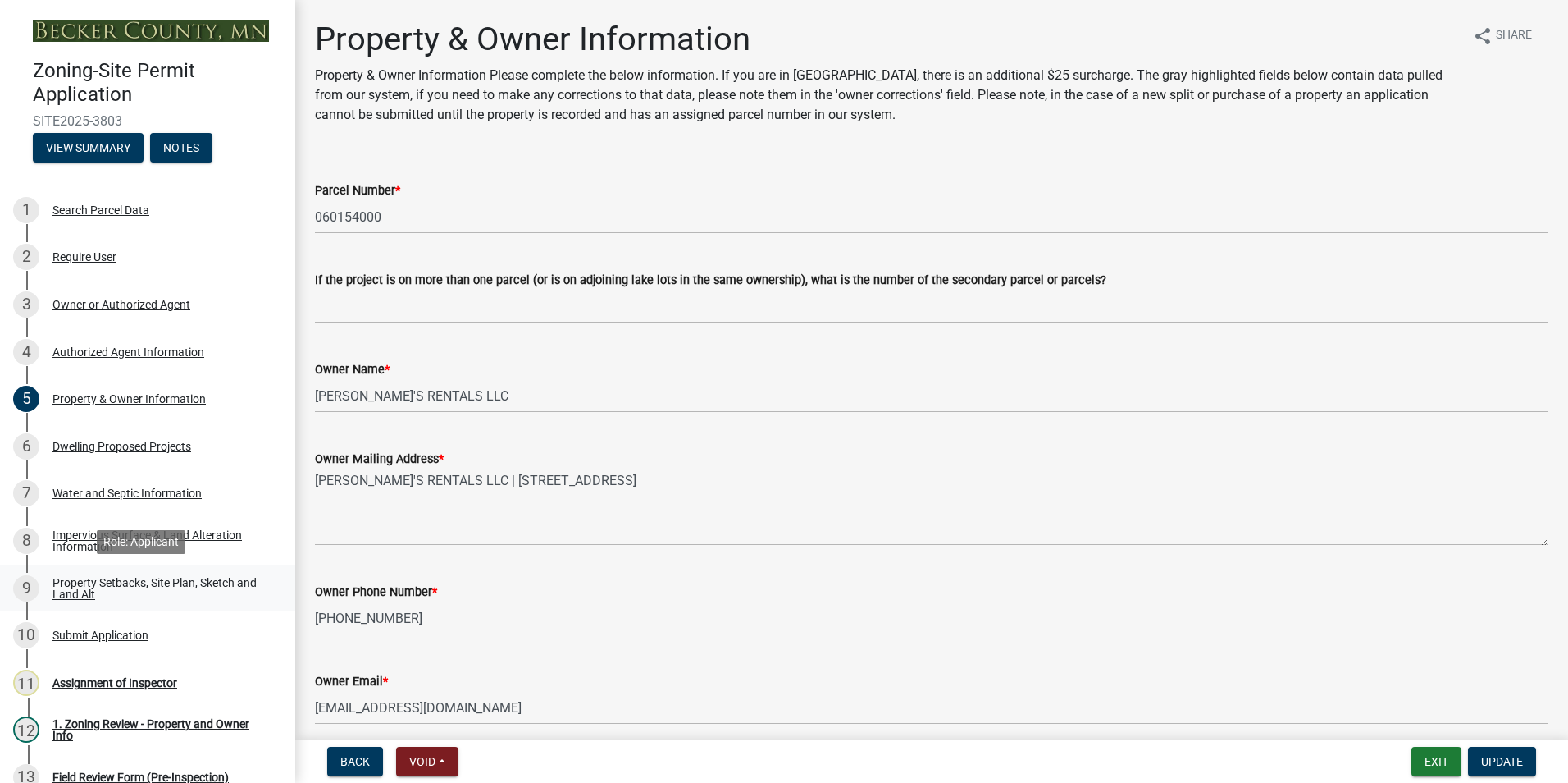
click at [98, 571] on link "9 Property Setbacks, Site Plan, Sketch and Land Alt" at bounding box center [147, 588] width 295 height 47
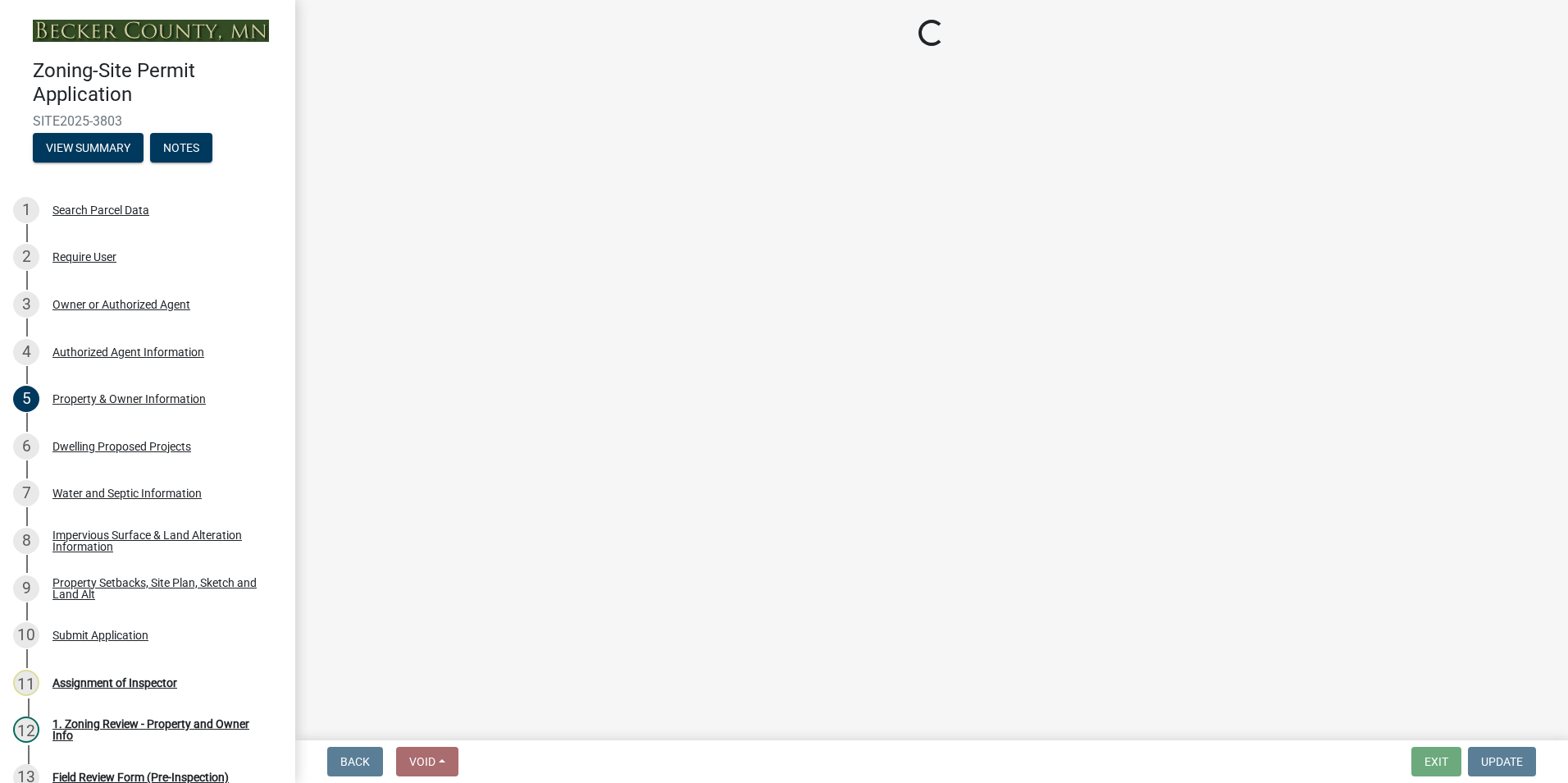
select select "7b13c63f-e699-4112-b373-98fbd28ec536"
select select "06f303b2-67da-46ad-9e12-034664c136e9"
select select "b56a4575-9846-47cf-8067-c59a4853da22"
select select "e8ab2dc3-aa3f-46f3-9b4a-37eb25ad84af"
select select "27b2a8b4-abf6-463e-8c0c-7c5d2b4fe26f"
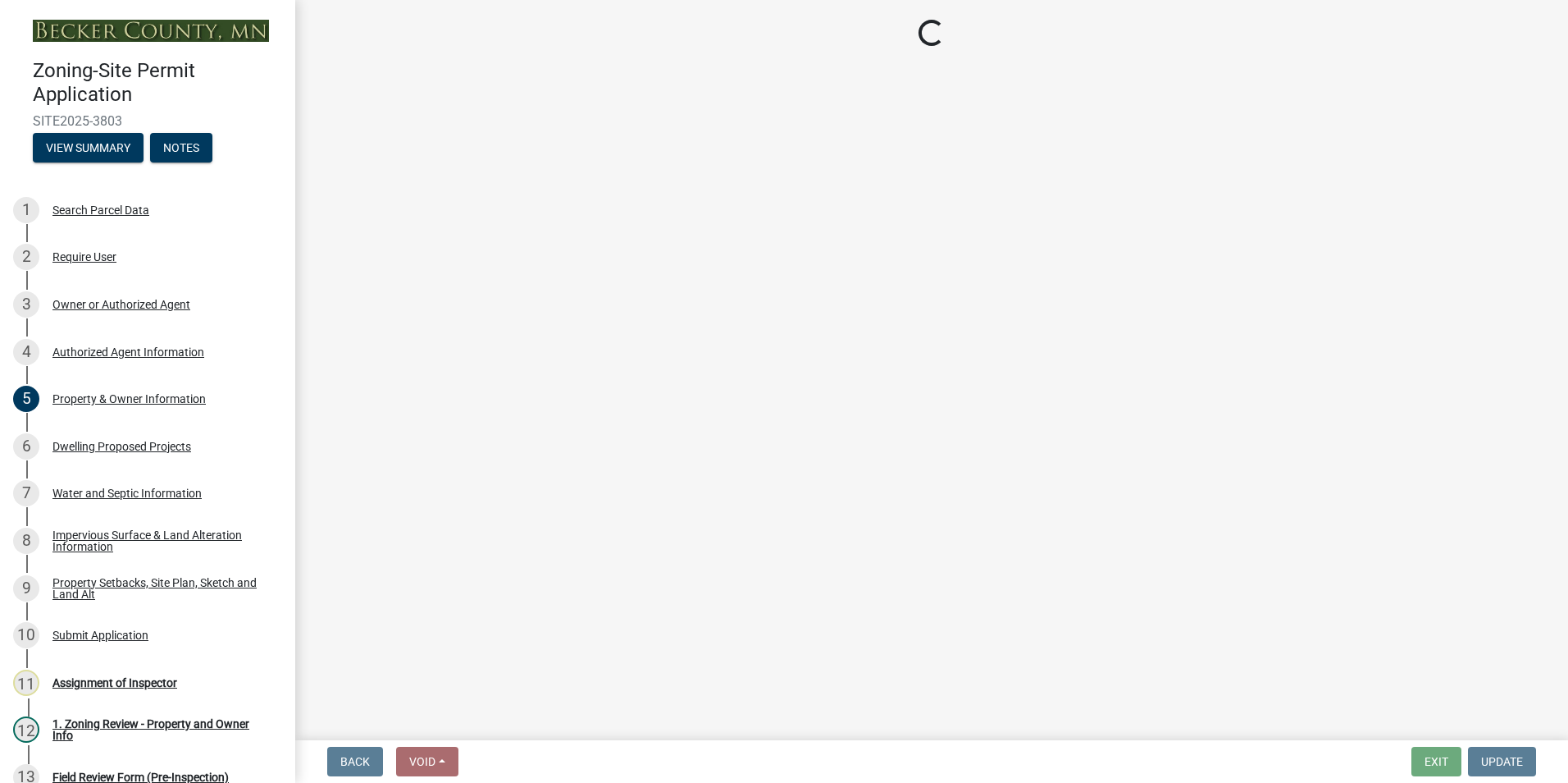
select select "5ad4ab64-b44e-481c-9000-9e5907aa74e1"
select select "e019de12-4845-45f2-ad10-5fb76eee0e55"
select select "c8b8ea71-7088-4e87-a493-7bc88cc2835b"
select select "133211ff-91ce-4a0a-9235-b48a7e2069a0"
select select "19d13e65-c93d-443e-910a-7a17299544cc"
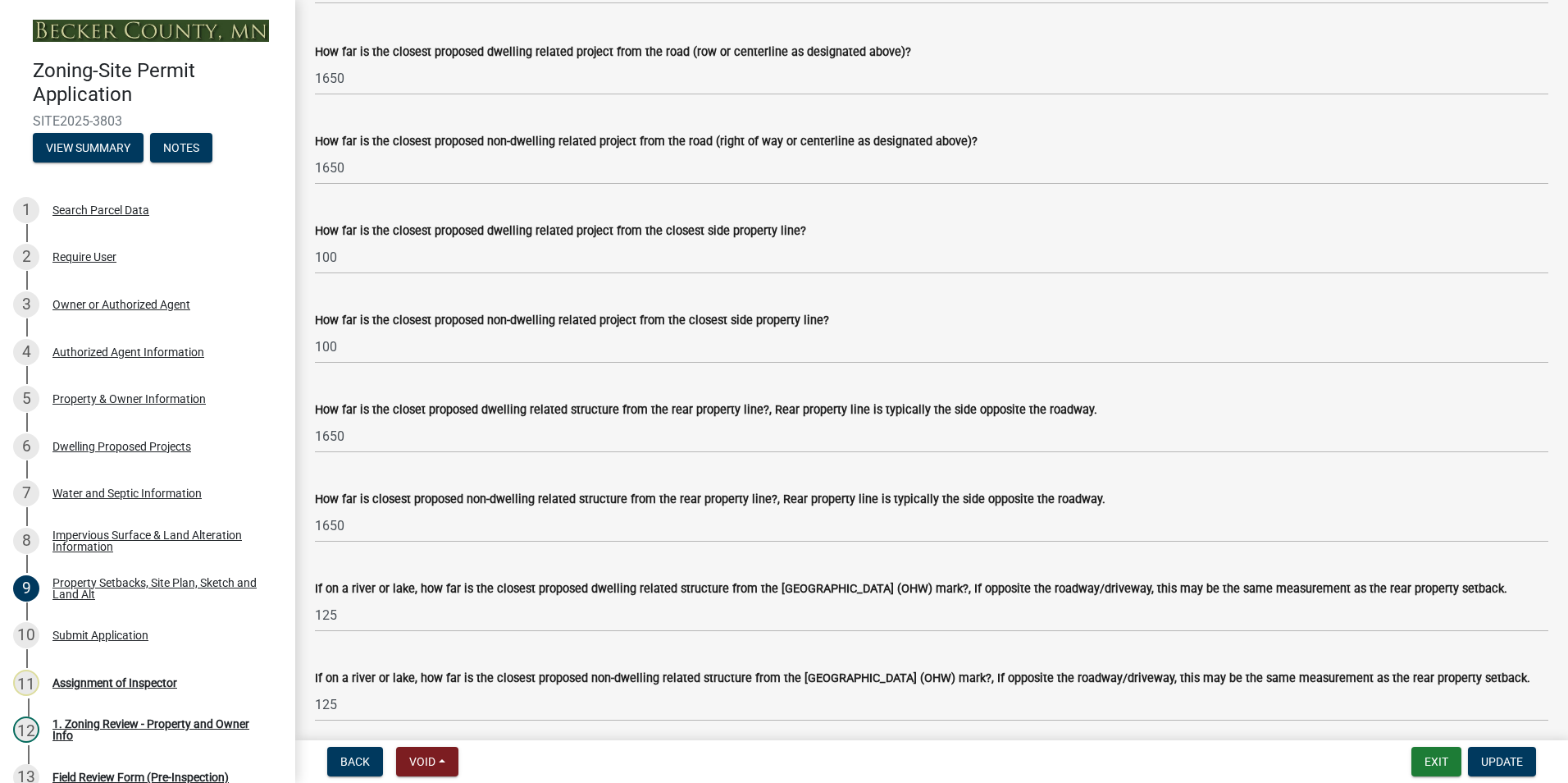
scroll to position [3231, 0]
click at [111, 346] on div "Authorized Agent Information" at bounding box center [128, 352] width 152 height 12
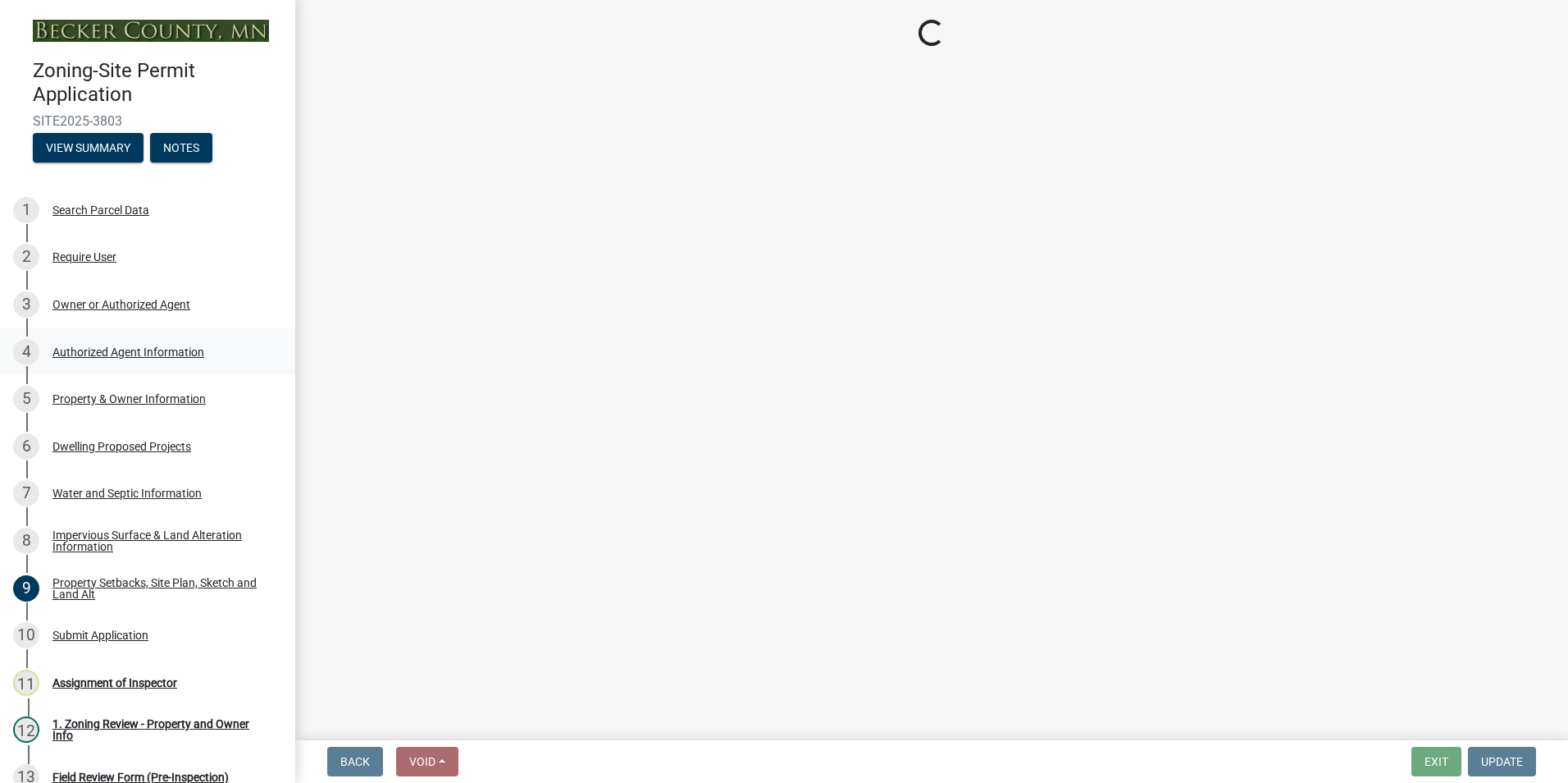
scroll to position [0, 0]
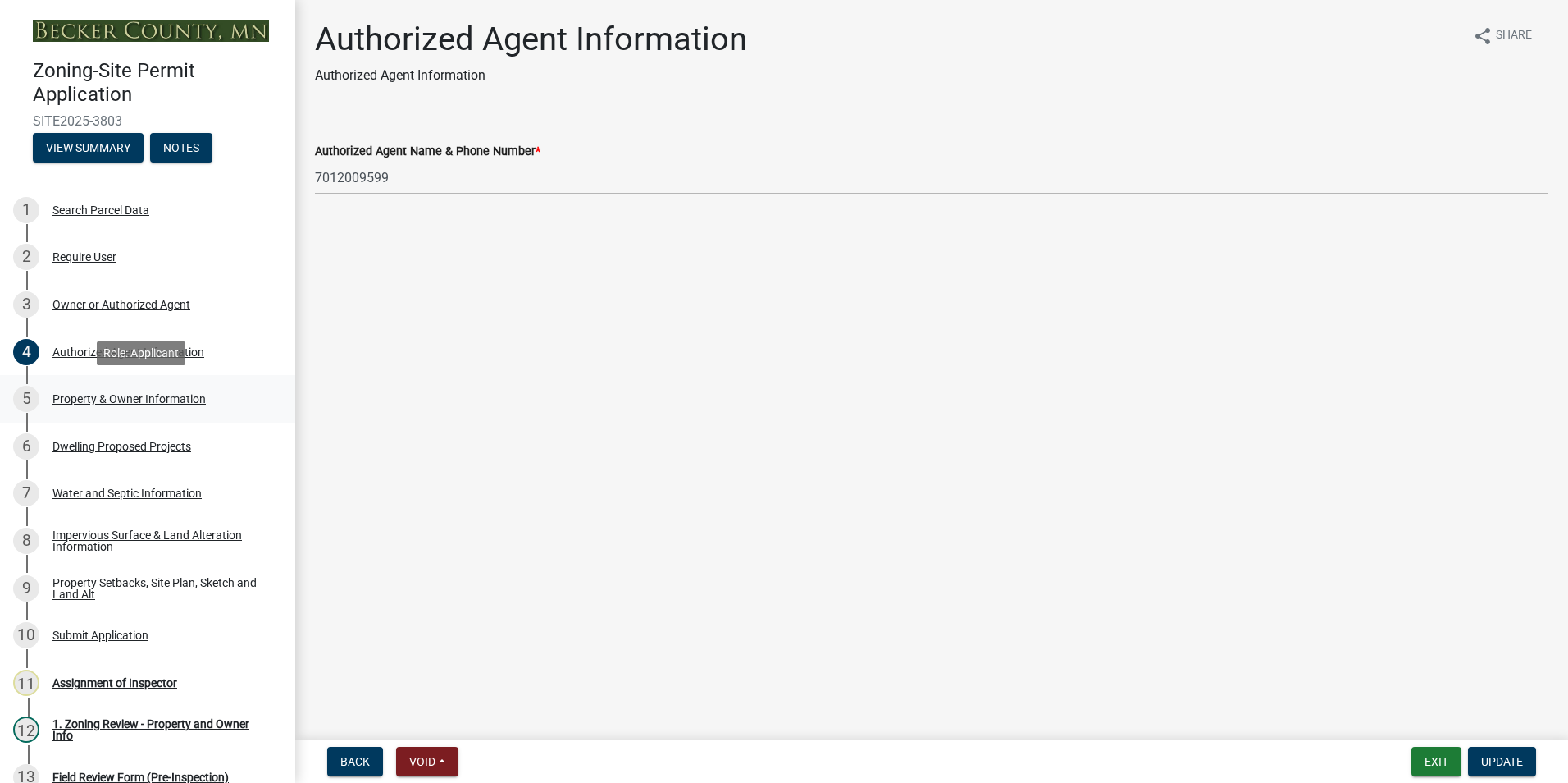
click at [101, 402] on div "Property & Owner Information" at bounding box center [128, 398] width 154 height 12
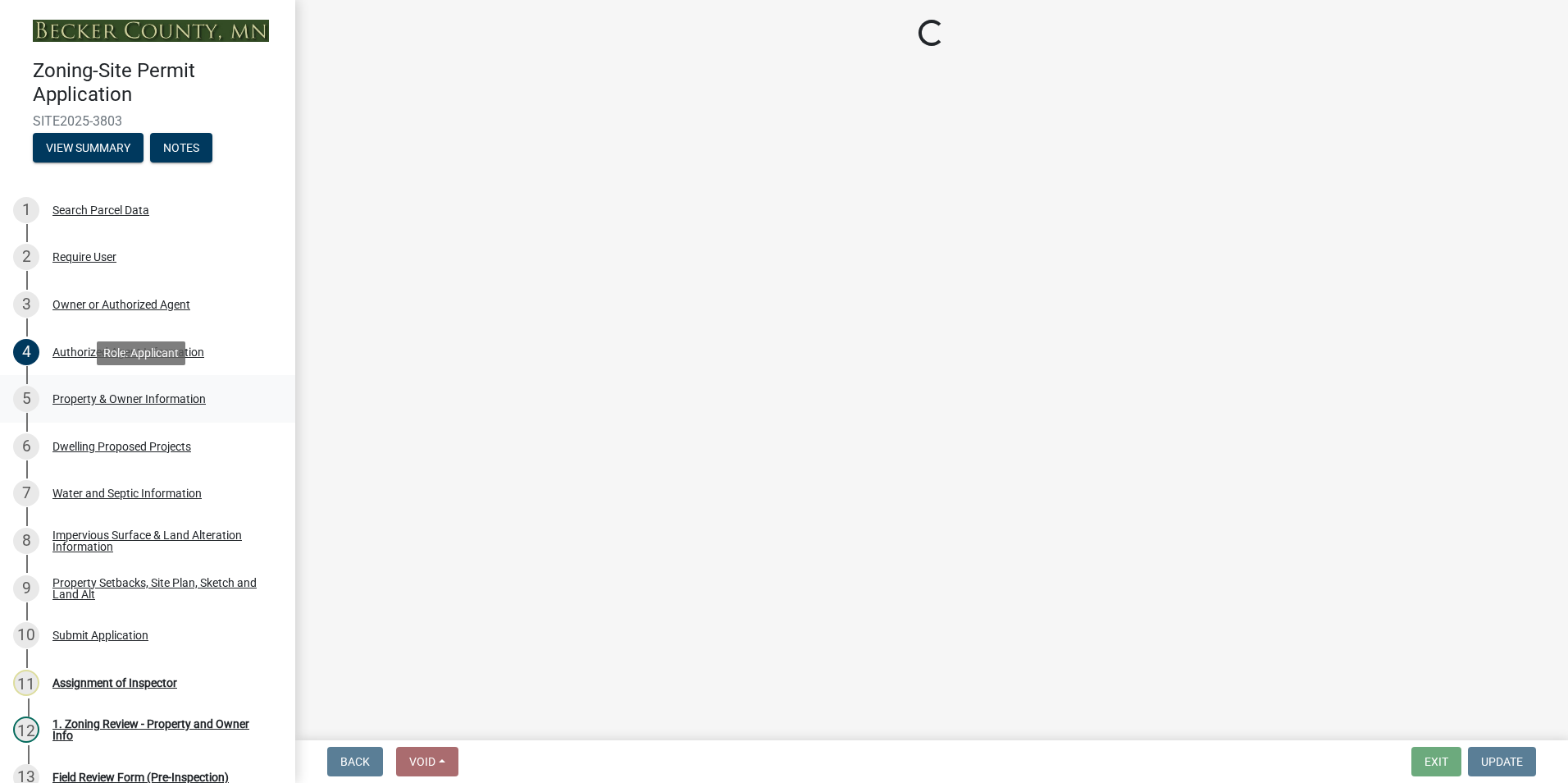
select select "2da4ad59-79e4-4897-a878-b9bb9cb10a27"
select select "951686c9-9b01-4b62-9d6a-ea2b084c9c47"
select select "f87eba17-8ed9-4ad8-aefc-fe36a3f3544b"
select select "393a978c-6bd5-4cb2-a6a0-db6feb8732b8"
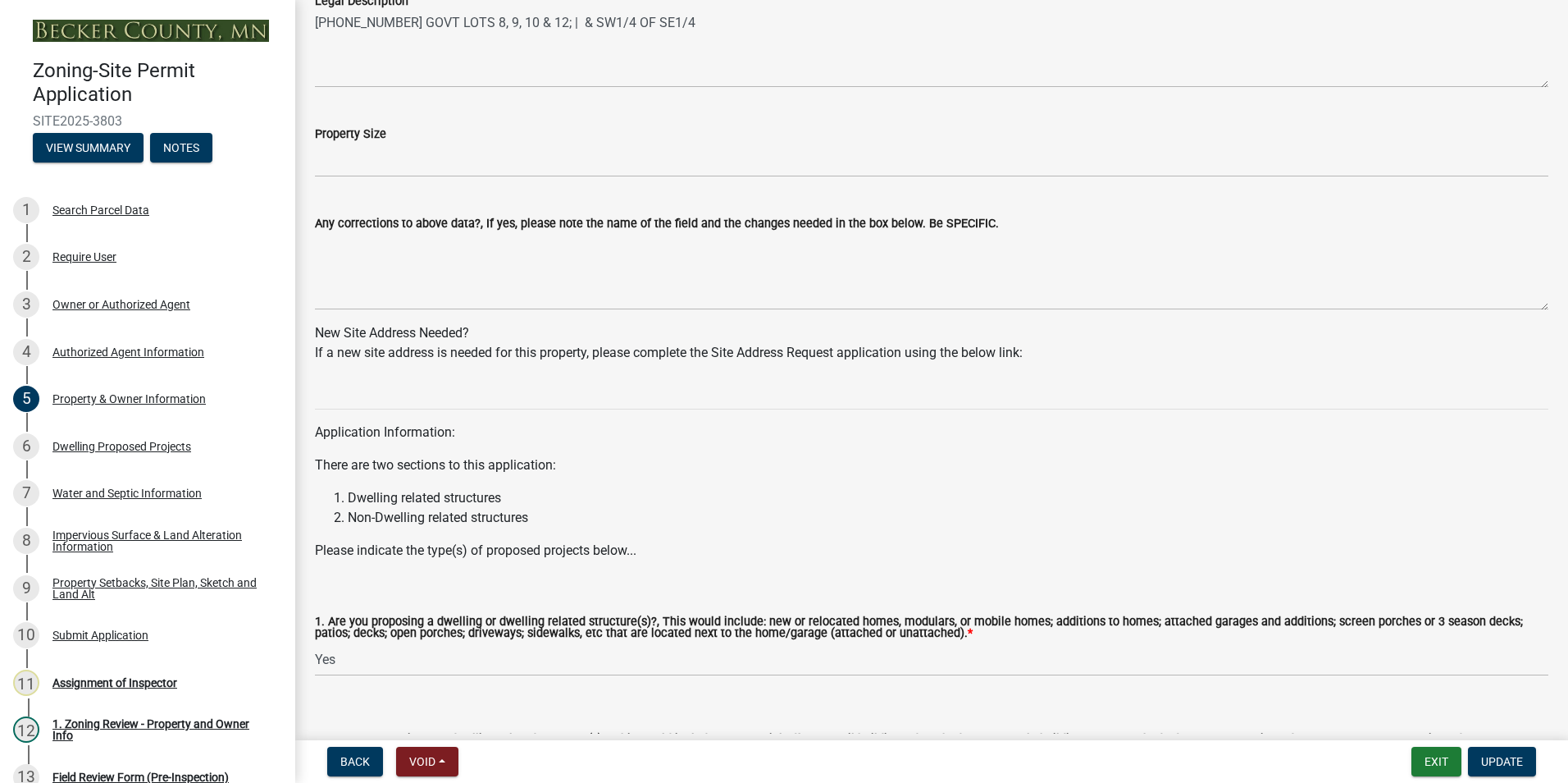
scroll to position [1434, 0]
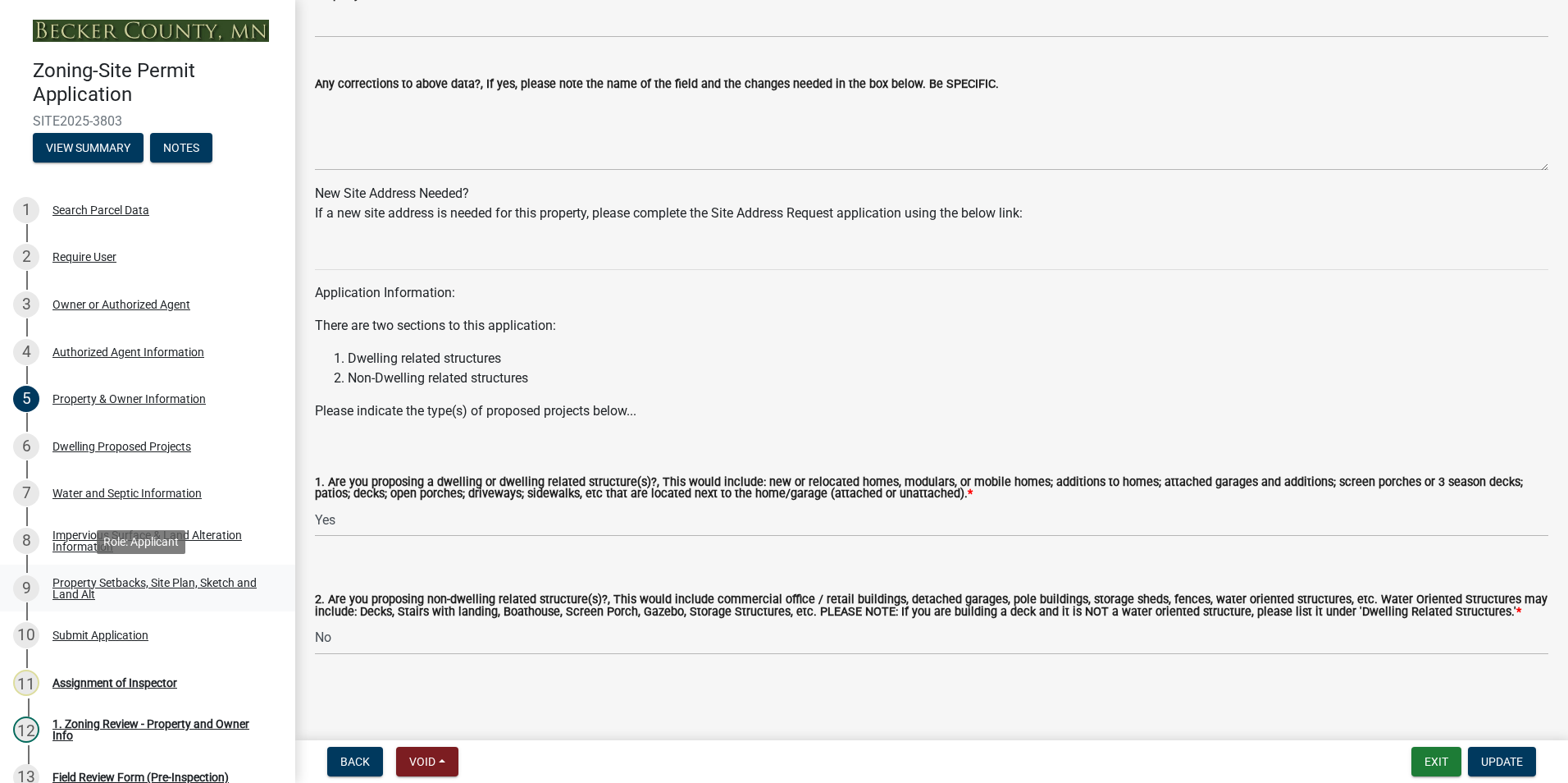
click at [117, 583] on div "Property Setbacks, Site Plan, Sketch and Land Alt" at bounding box center [160, 589] width 216 height 23
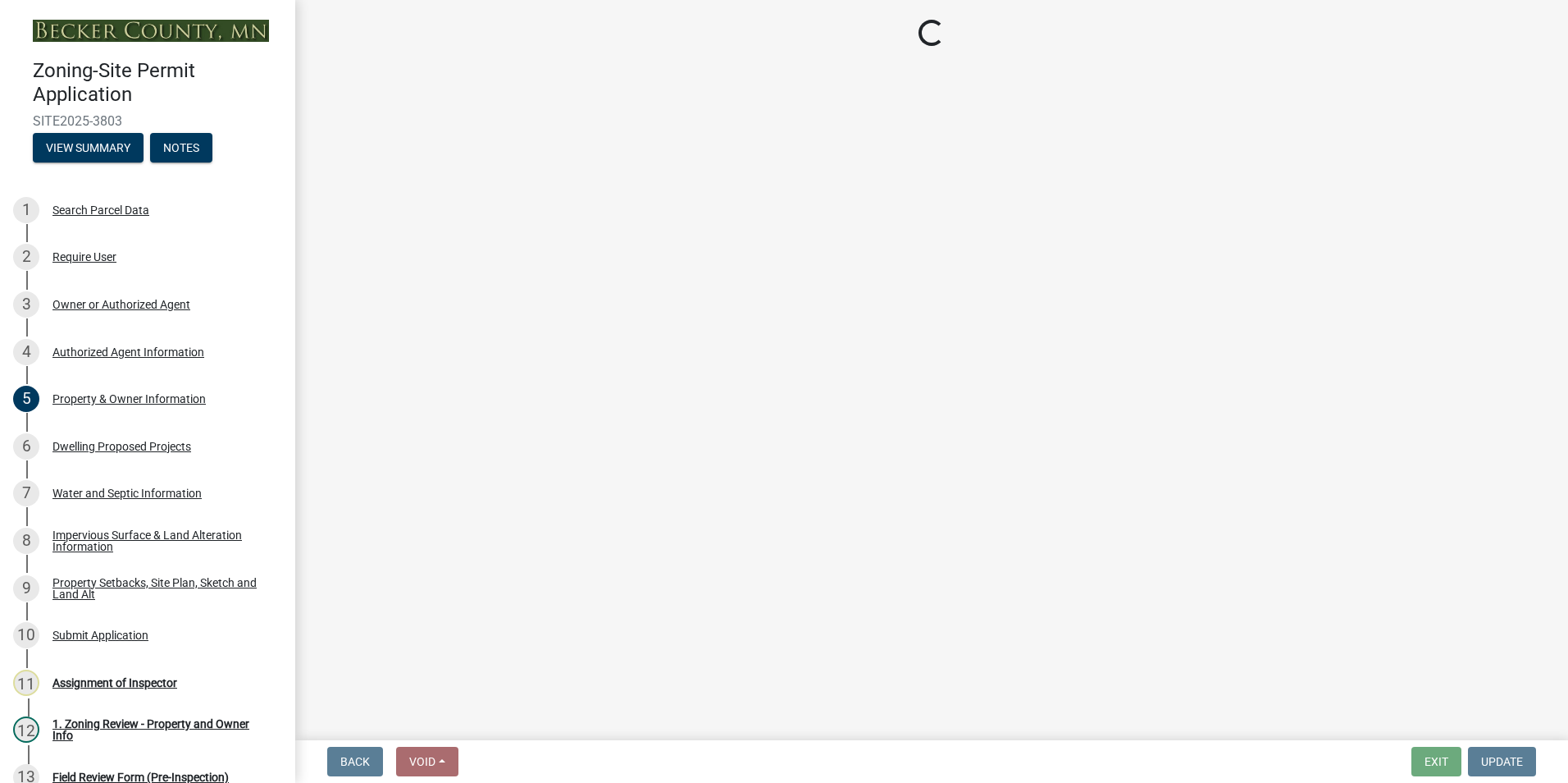
select select "7b13c63f-e699-4112-b373-98fbd28ec536"
select select "06f303b2-67da-46ad-9e12-034664c136e9"
select select "b56a4575-9846-47cf-8067-c59a4853da22"
select select "e8ab2dc3-aa3f-46f3-9b4a-37eb25ad84af"
select select "27b2a8b4-abf6-463e-8c0c-7c5d2b4fe26f"
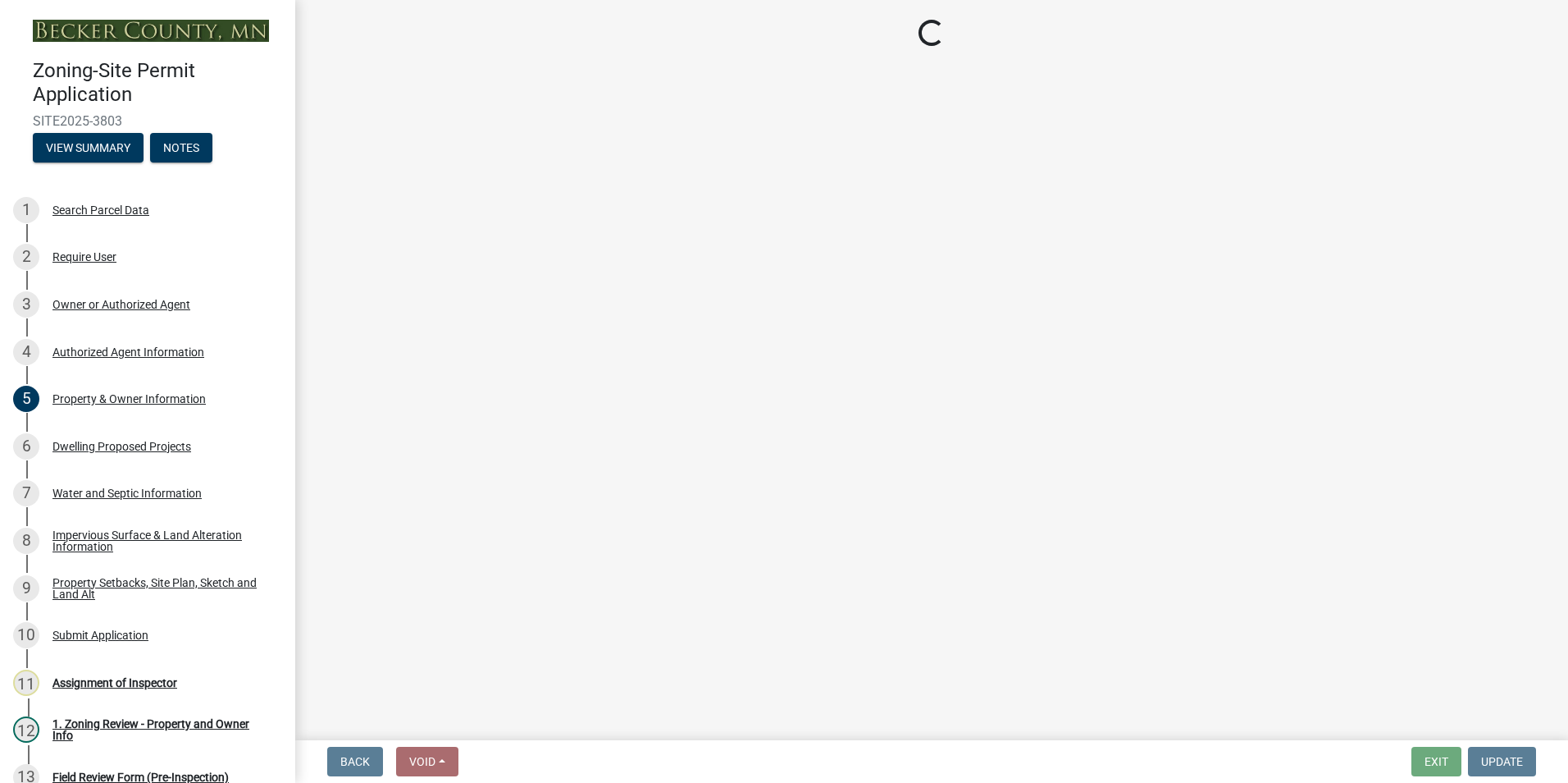
select select "5ad4ab64-b44e-481c-9000-9e5907aa74e1"
select select "e019de12-4845-45f2-ad10-5fb76eee0e55"
select select "c8b8ea71-7088-4e87-a493-7bc88cc2835b"
select select "133211ff-91ce-4a0a-9235-b48a7e2069a0"
select select "19d13e65-c93d-443e-910a-7a17299544cc"
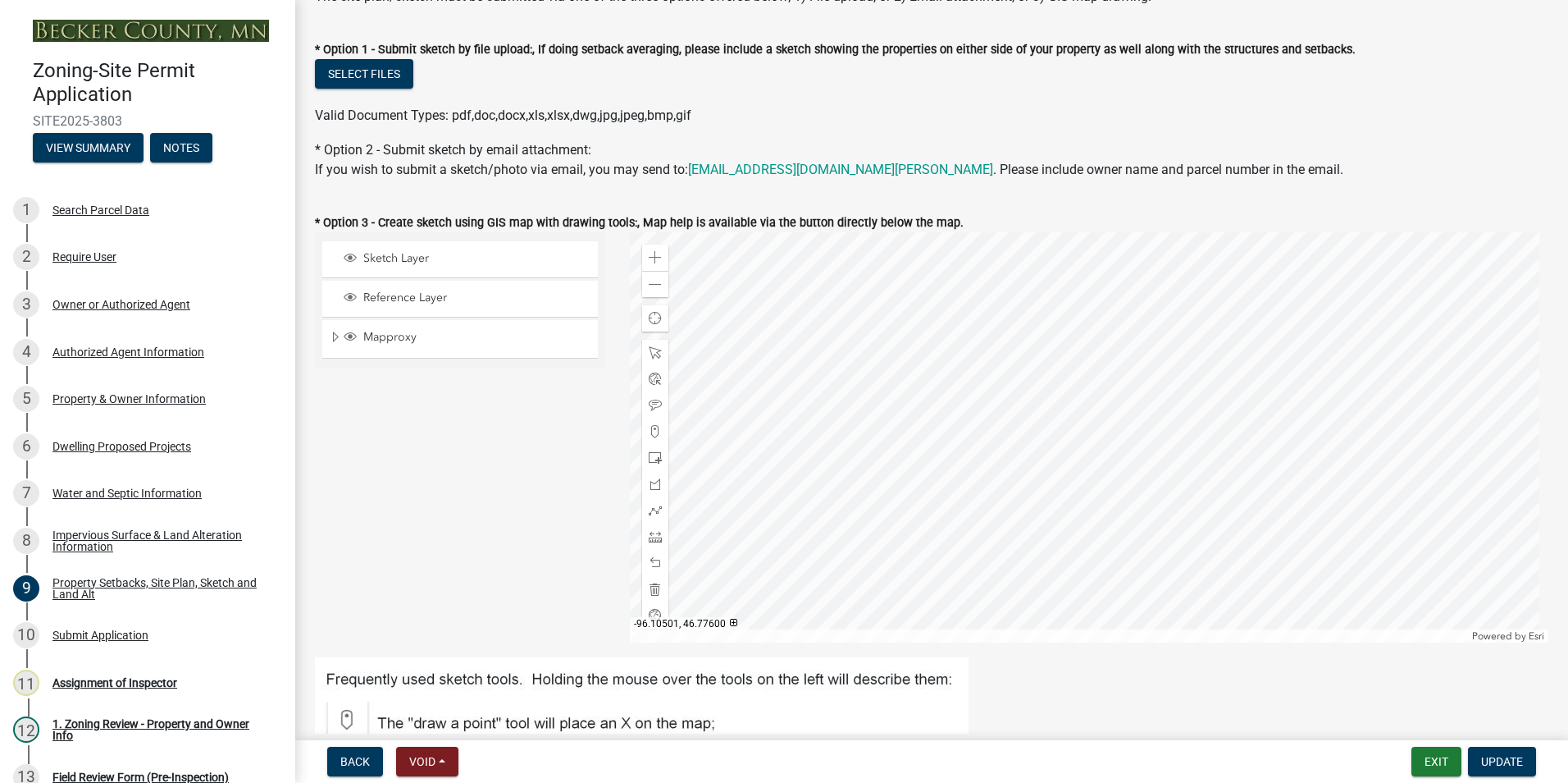
scroll to position [410, 0]
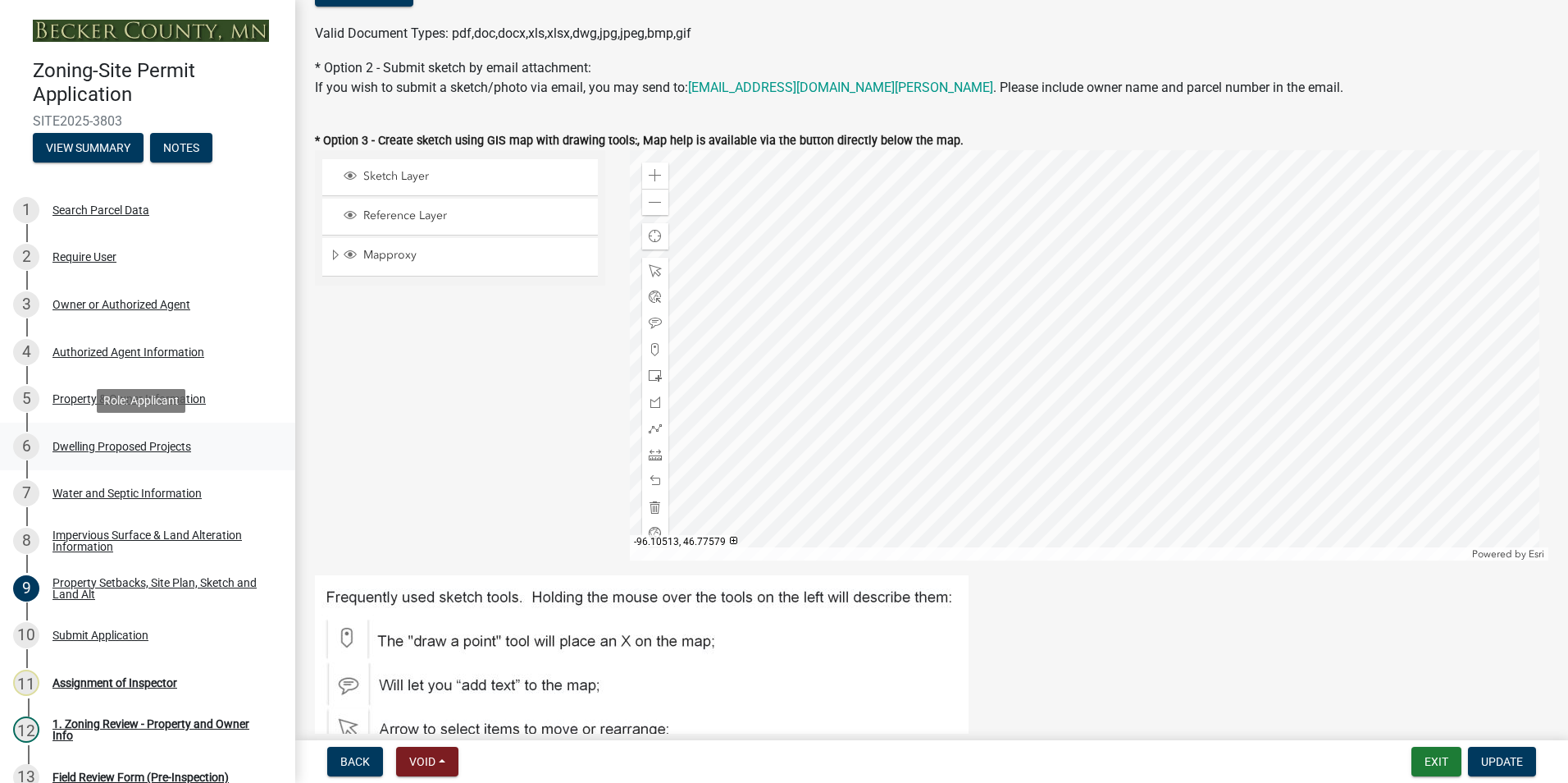
click at [106, 446] on div "Dwelling Proposed Projects" at bounding box center [121, 447] width 138 height 12
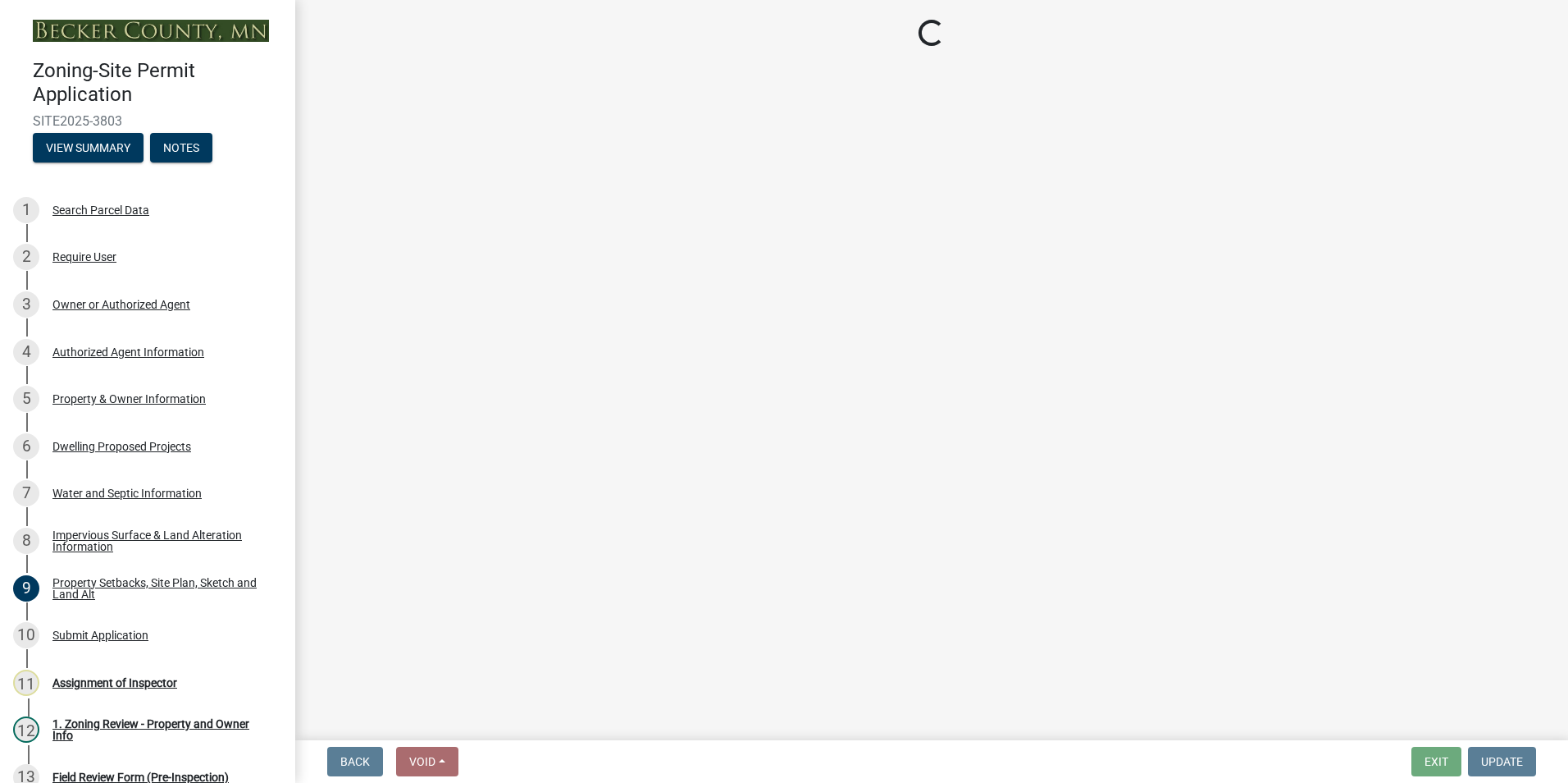
select select "5b8abcc6-67f7-49fb-8f25-c295ccc2b339"
select select "566f81cc-4b3f-4ecb-9f16-a2b313352c61"
select select "59a6fdaa-56b6-4bcd-87b7-d867a7d784e6"
select select "3c220677-3da3-4a78-99d7-25424c2e1eab"
select select "e5b6e178-1d4e-46f3-8fba-19f7851c487a"
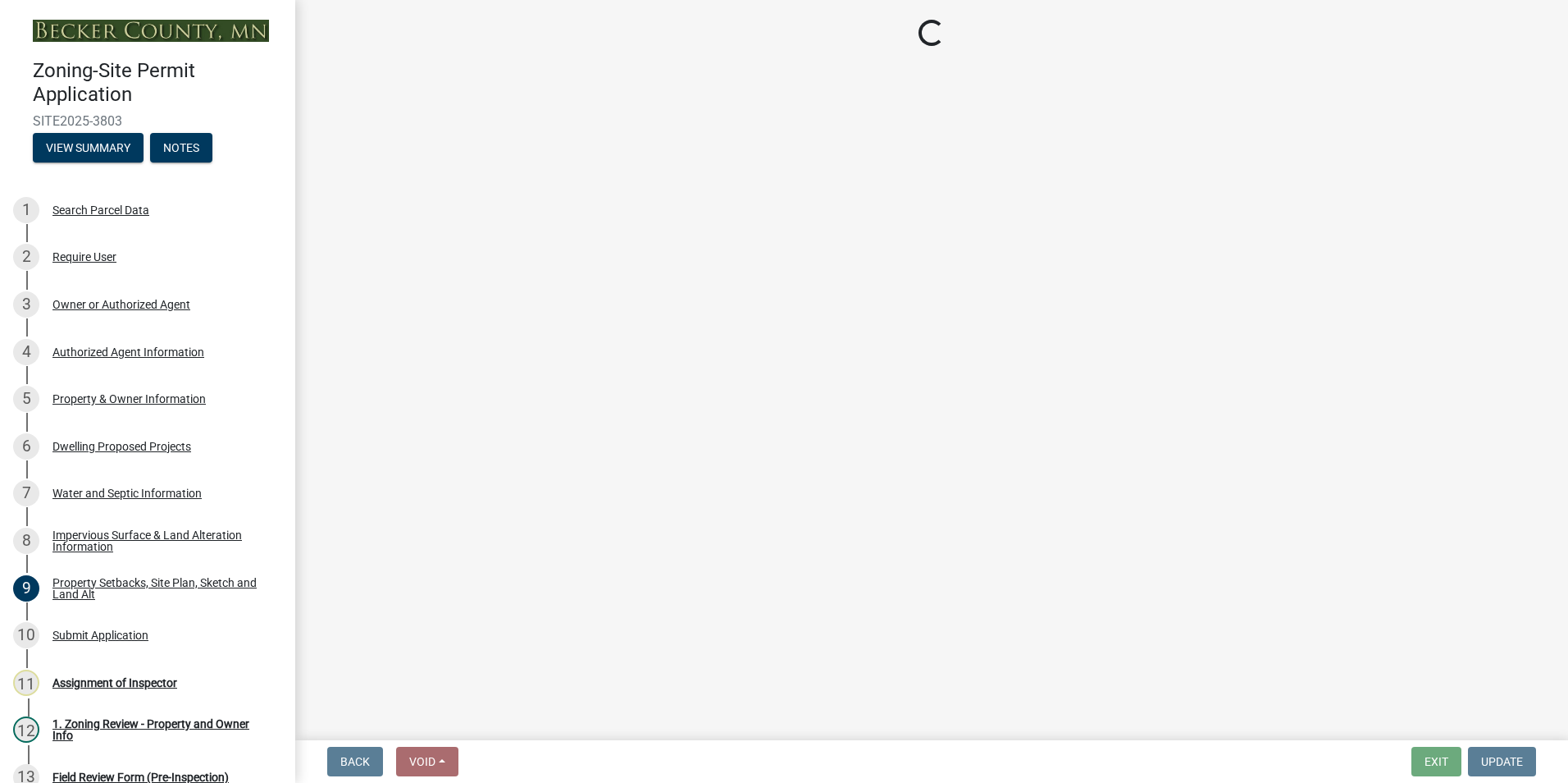
select select "ebb33175-329d-4f8e-9ee0-a71ca57f3362"
select select "b63d75fc-5f3c-4949-bc5e-b7a1b42903a6"
select select "638dddef-31f4-4d73-b0b5-0ffc7b344434"
select select "e54322ba-eceb-4de2-a596-ac40585df8a4"
select select "8786fdd2-7f96-462d-8069-e958fae6b9a0"
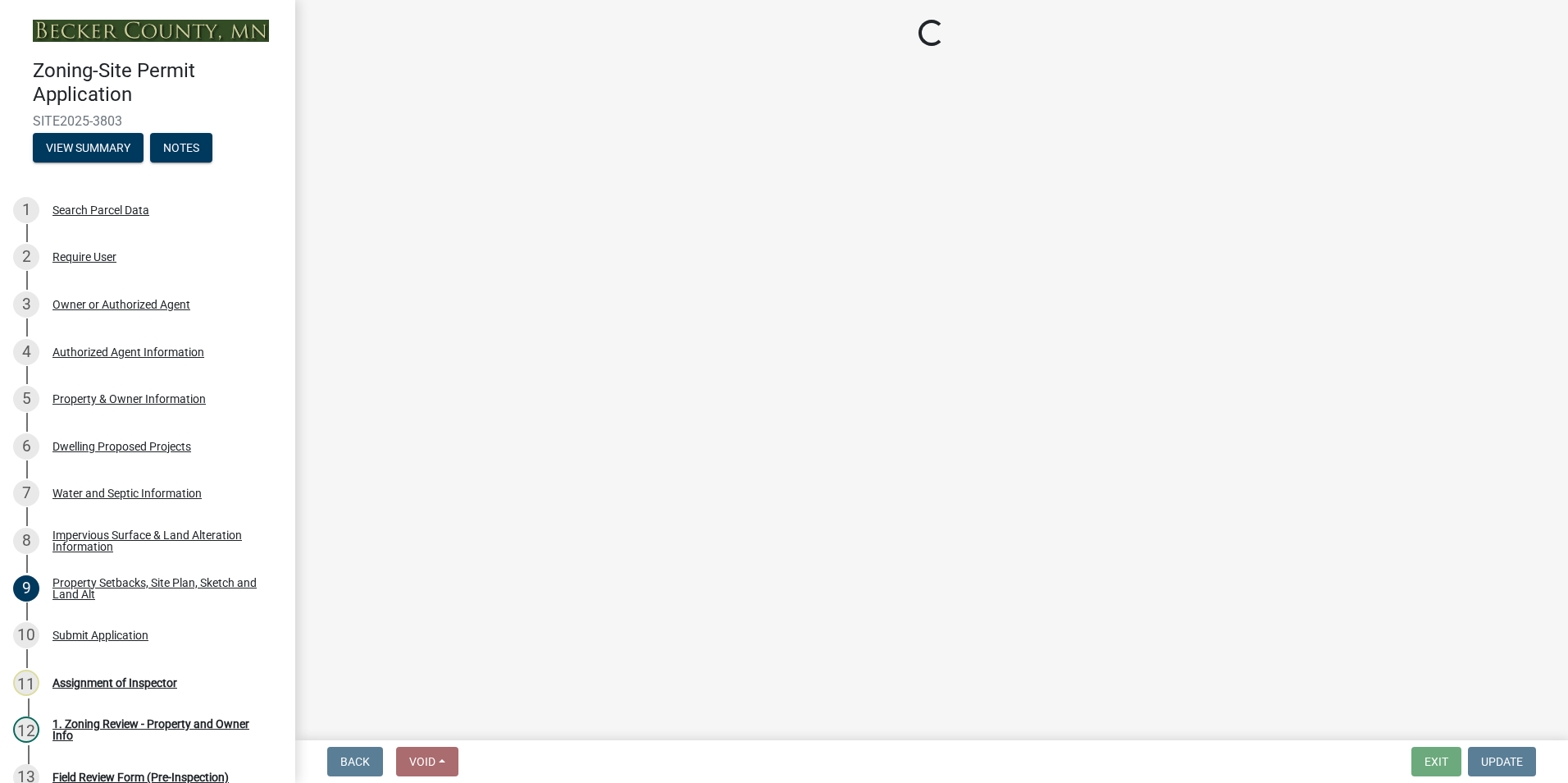
select select "59dc9cee-723e-448c-a454-fe3238b55aba"
select select "3d6d33a4-08a3-4693-9e40-f7dc371bbdbe"
select select "5c3531b8-bc96-4b07-92f8-845cfe46d7fc"
select select "8e4dc0e1-7dfa-4afc-85b9-5ad40795f204"
select select "107cbe59-677b-44f2-96fc-816b282ebb79"
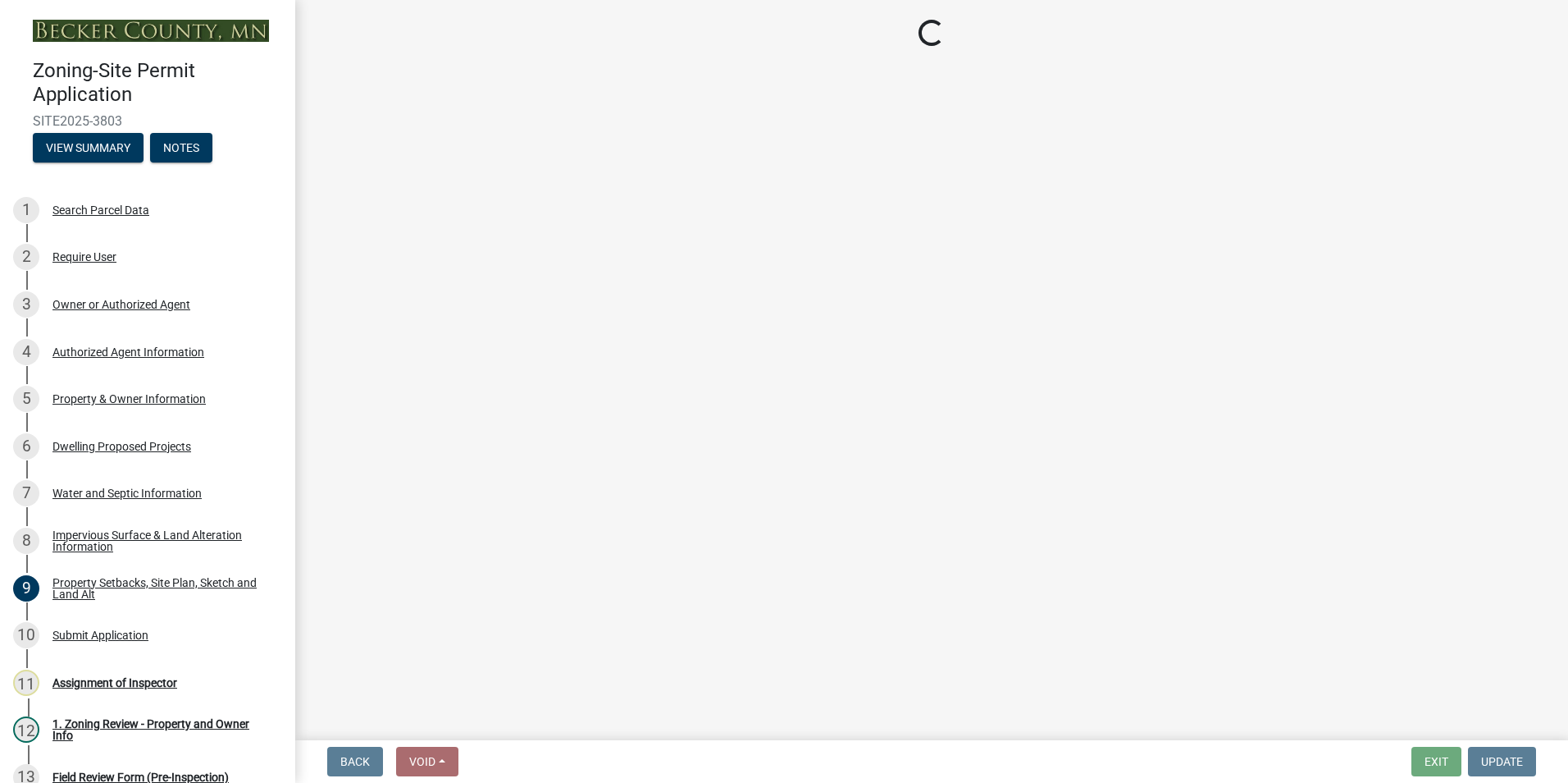
select select "04b4c55f-38da-4b81-8735-8adc5b7f9ecd"
select select "7f420323-49a9-4fd0-9441-05b3dc777552"
select select "5c09849d-e6b9-47b1-a1e4-7038f384c9b1"
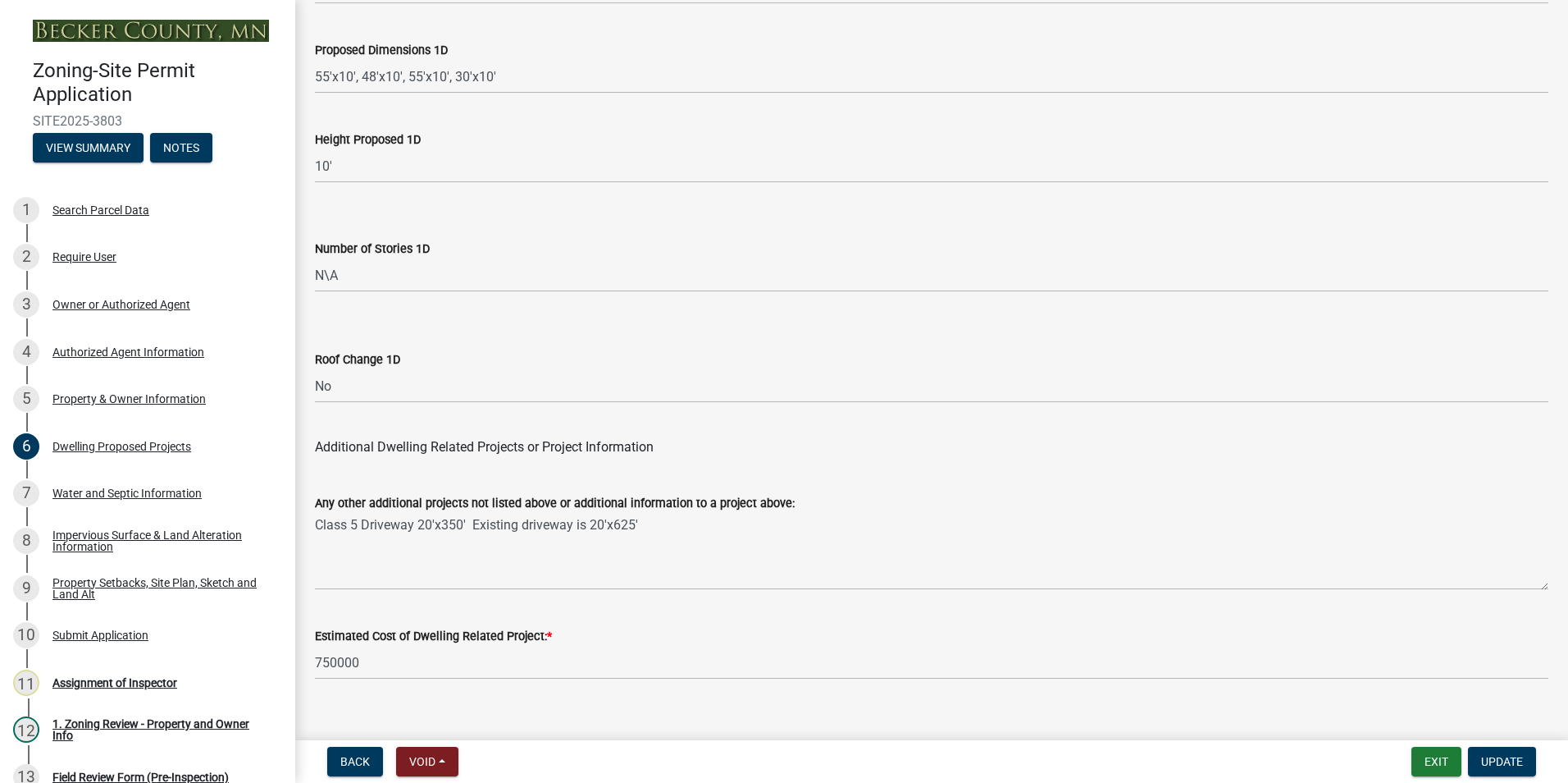
scroll to position [3899, 0]
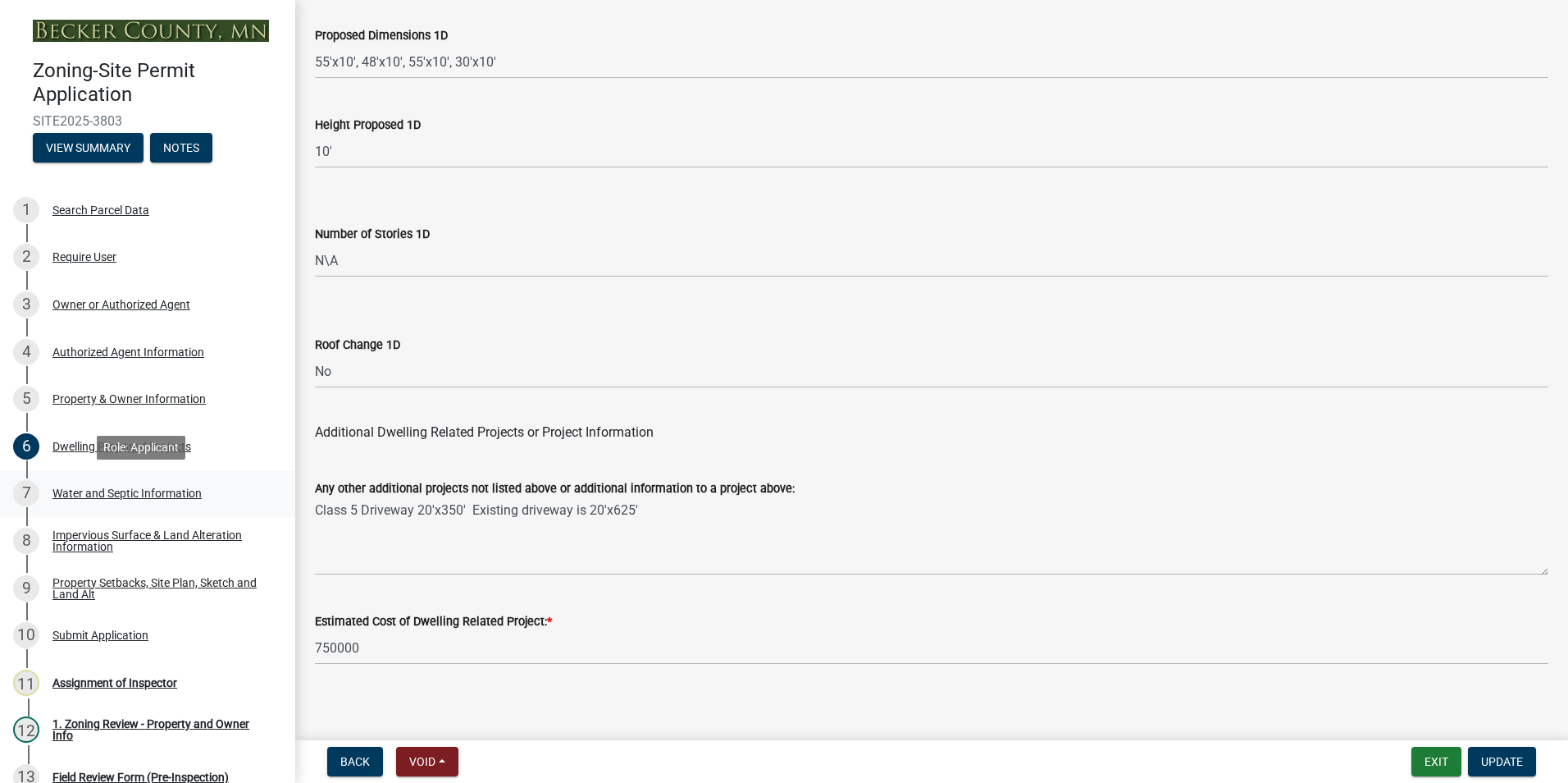
click at [131, 490] on div "Water and Septic Information" at bounding box center [127, 493] width 149 height 12
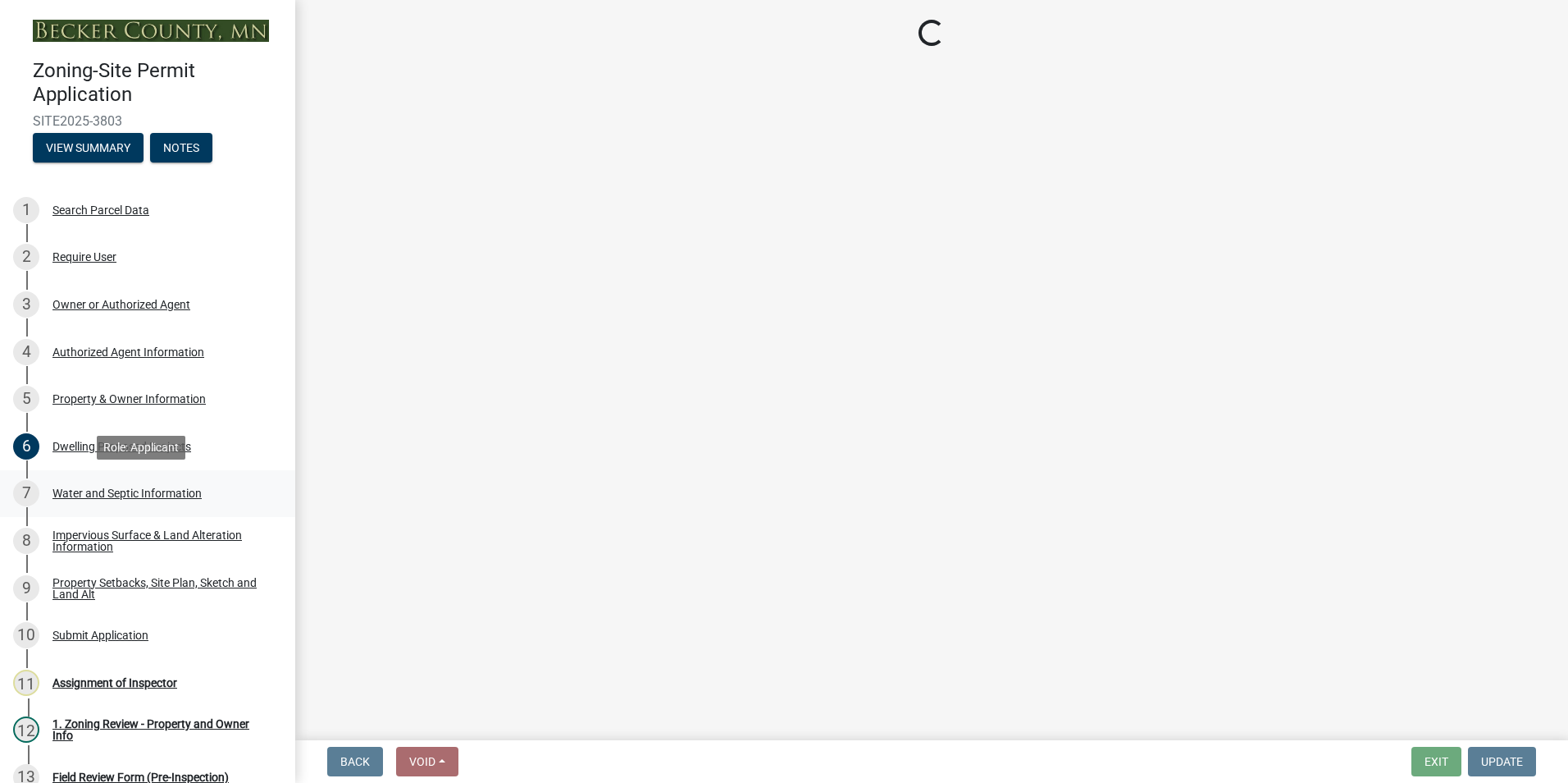
scroll to position [0, 0]
select select "295c6ba3-00c2-4229-aea3-8b4be6316de8"
select select "4828487e-2007-429b-991d-671fae0459c9"
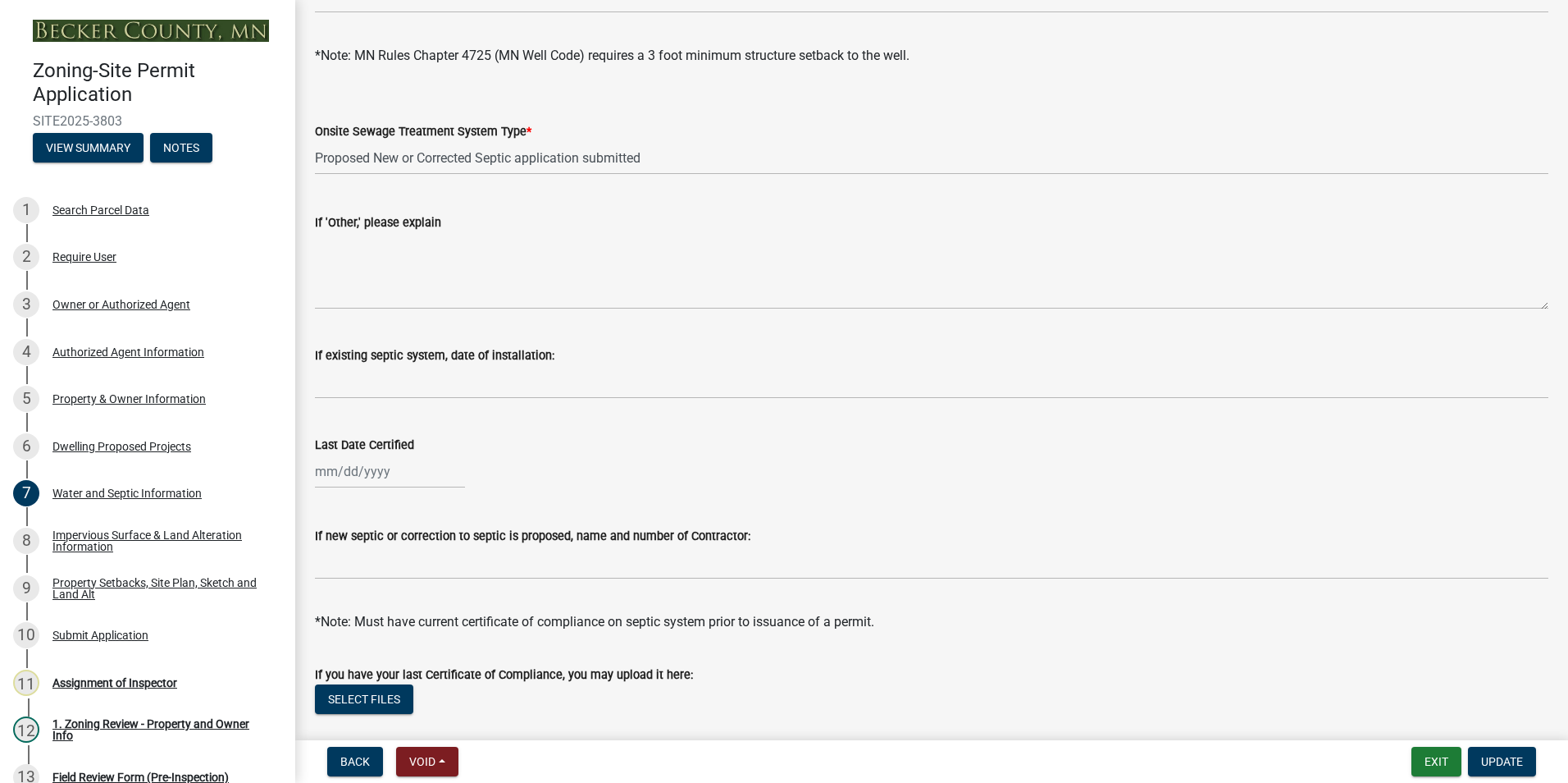
scroll to position [30, 0]
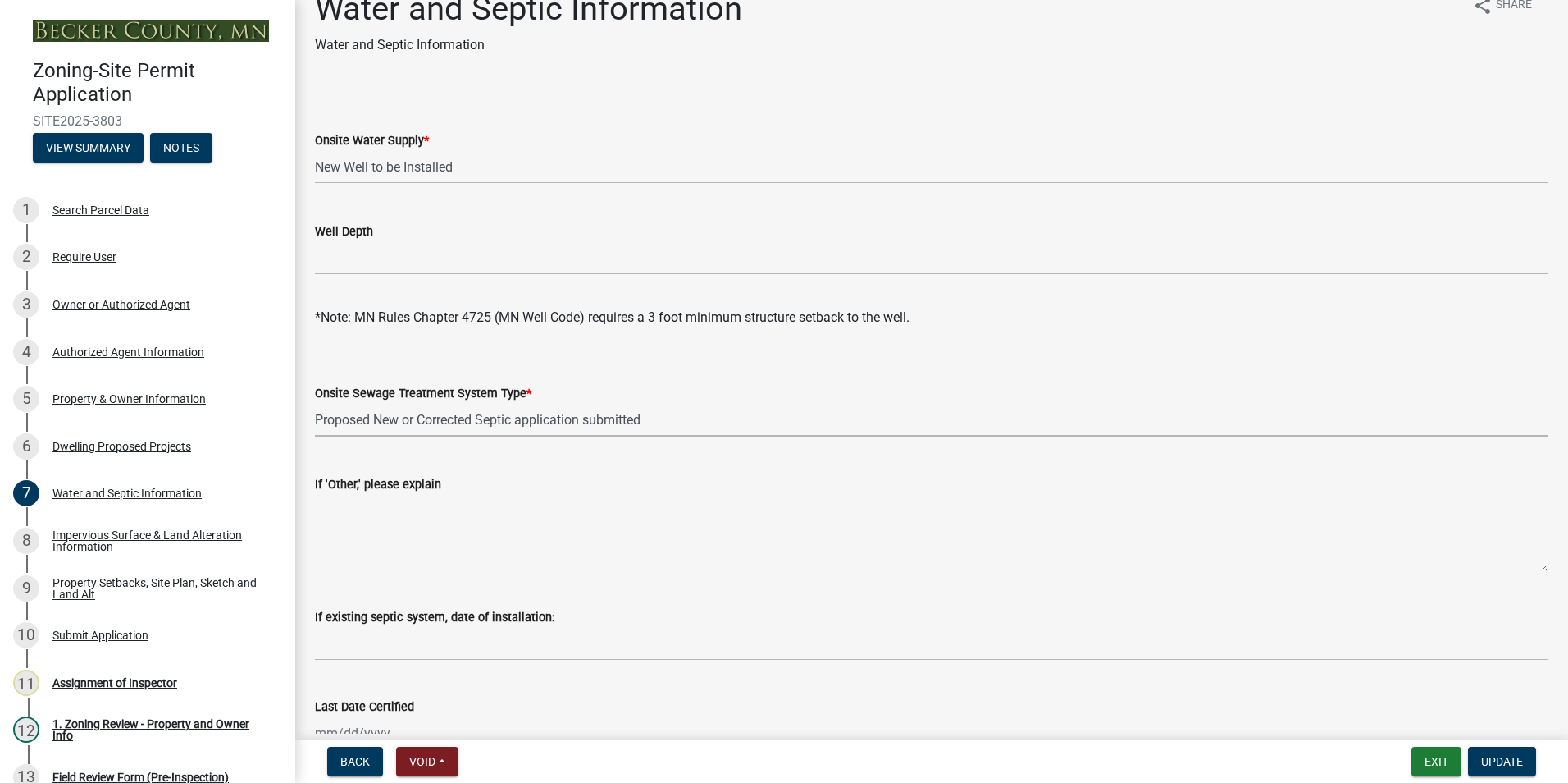
click at [527, 417] on select "Select Item... No existing or proposed septic Proposed New or Corrected Septic …" at bounding box center [931, 420] width 1233 height 34
click at [315, 403] on select "Select Item... No existing or proposed septic Proposed New or Corrected Septic …" at bounding box center [931, 420] width 1233 height 34
click at [1427, 762] on button "Exit" at bounding box center [1436, 761] width 50 height 30
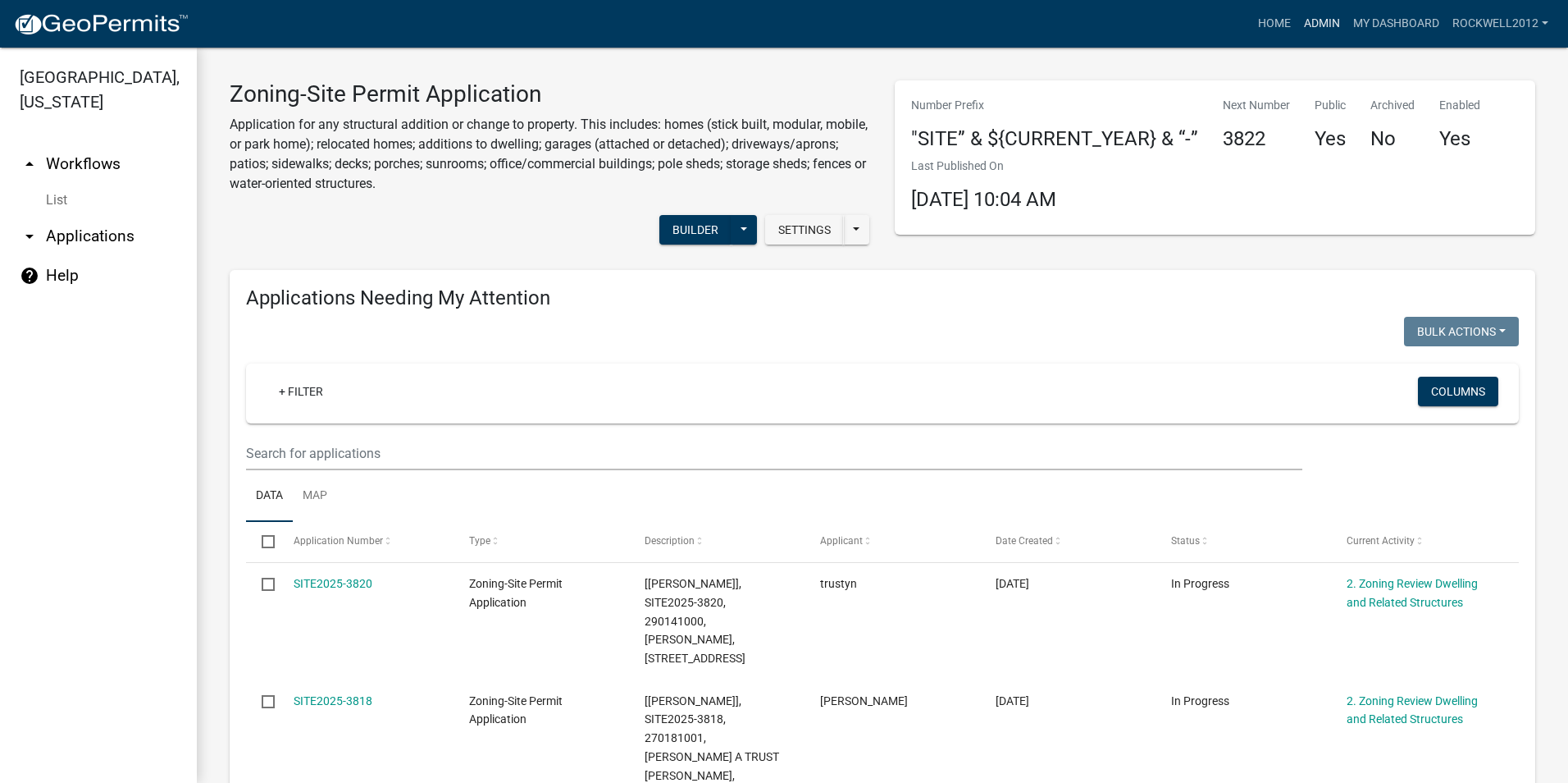
click at [1320, 19] on link "Admin" at bounding box center [1322, 23] width 49 height 31
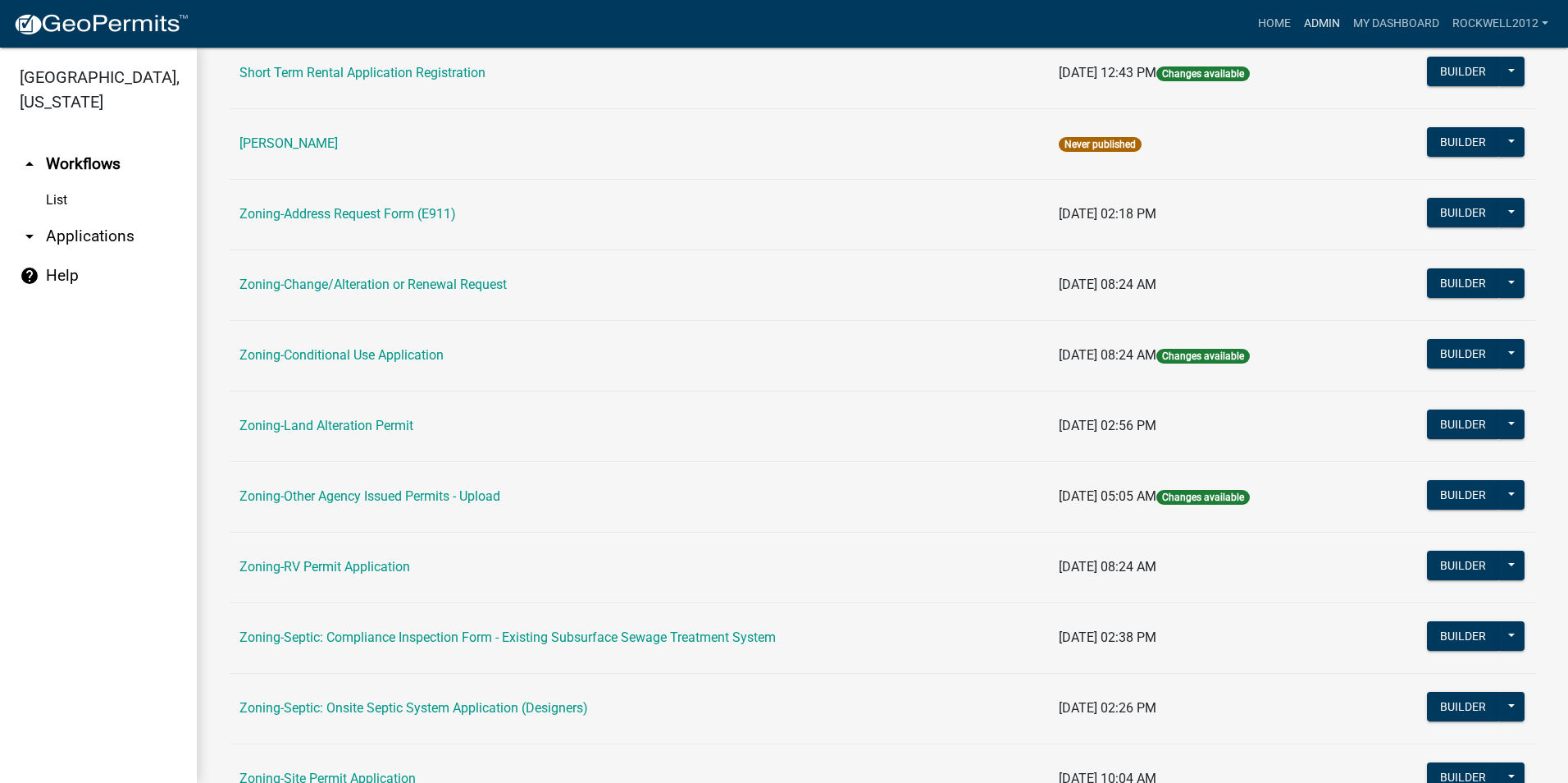
scroll to position [464, 0]
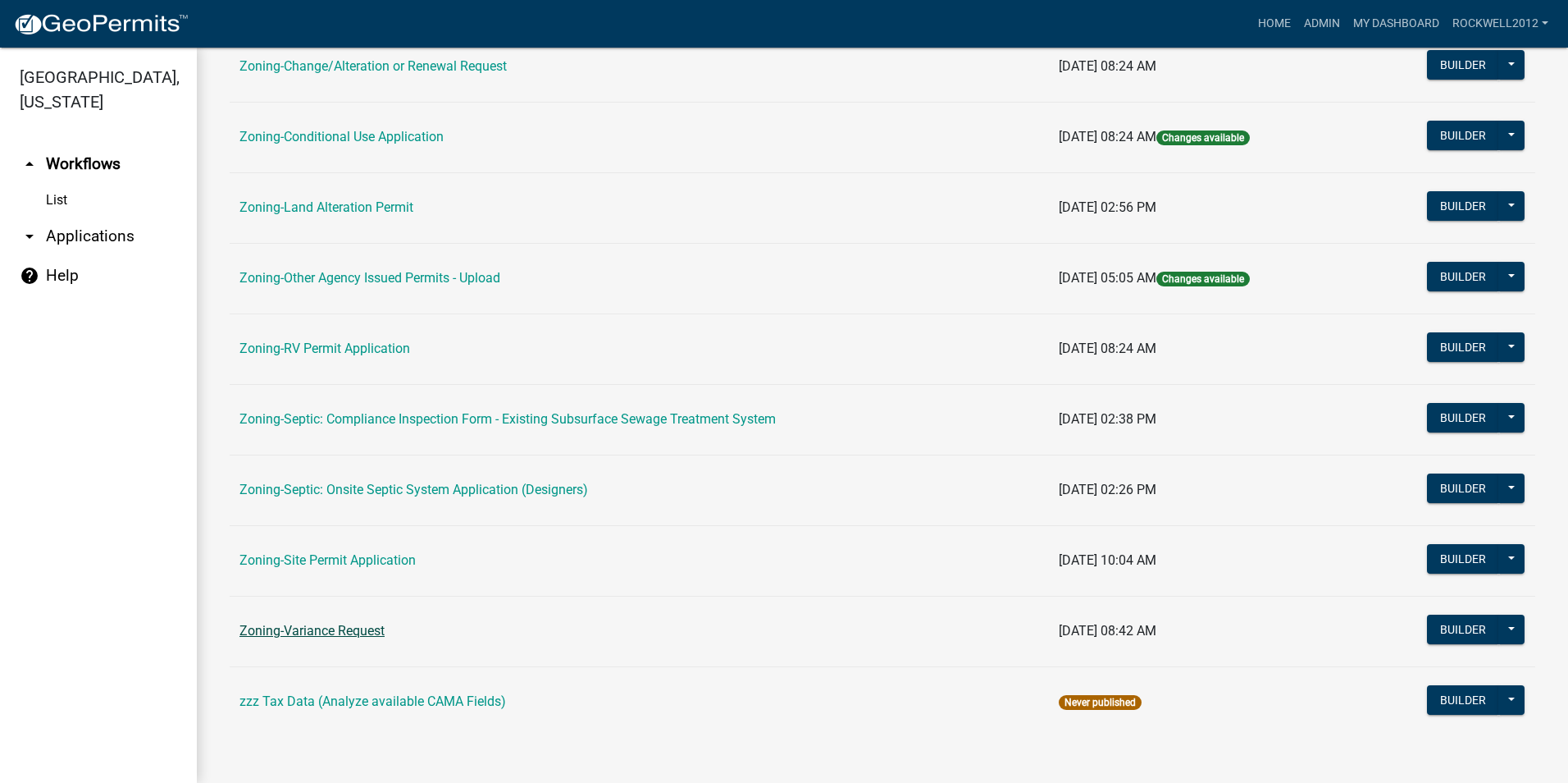
click at [343, 624] on link "Zoning-Variance Request" at bounding box center [312, 630] width 145 height 15
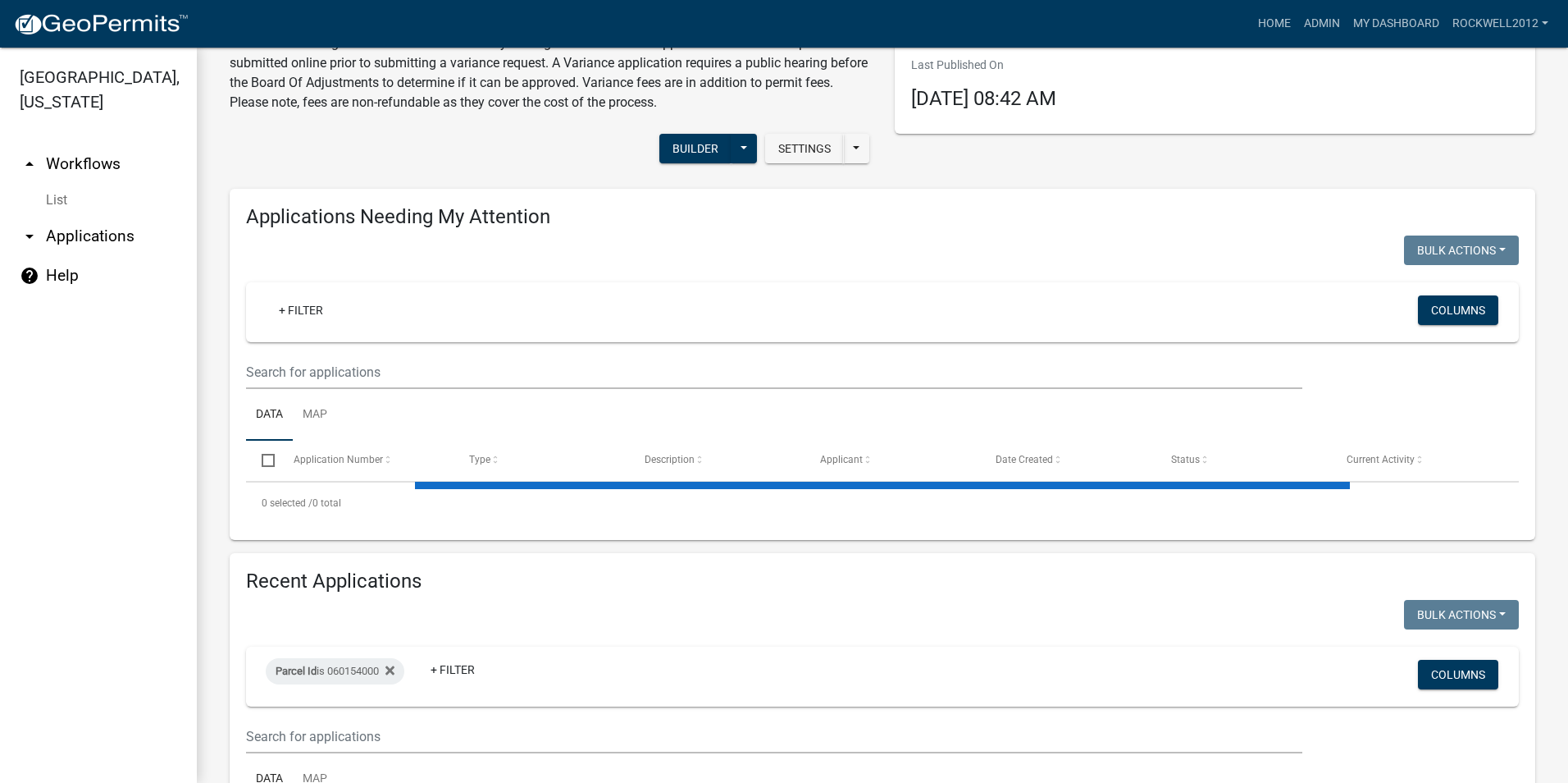
scroll to position [246, 0]
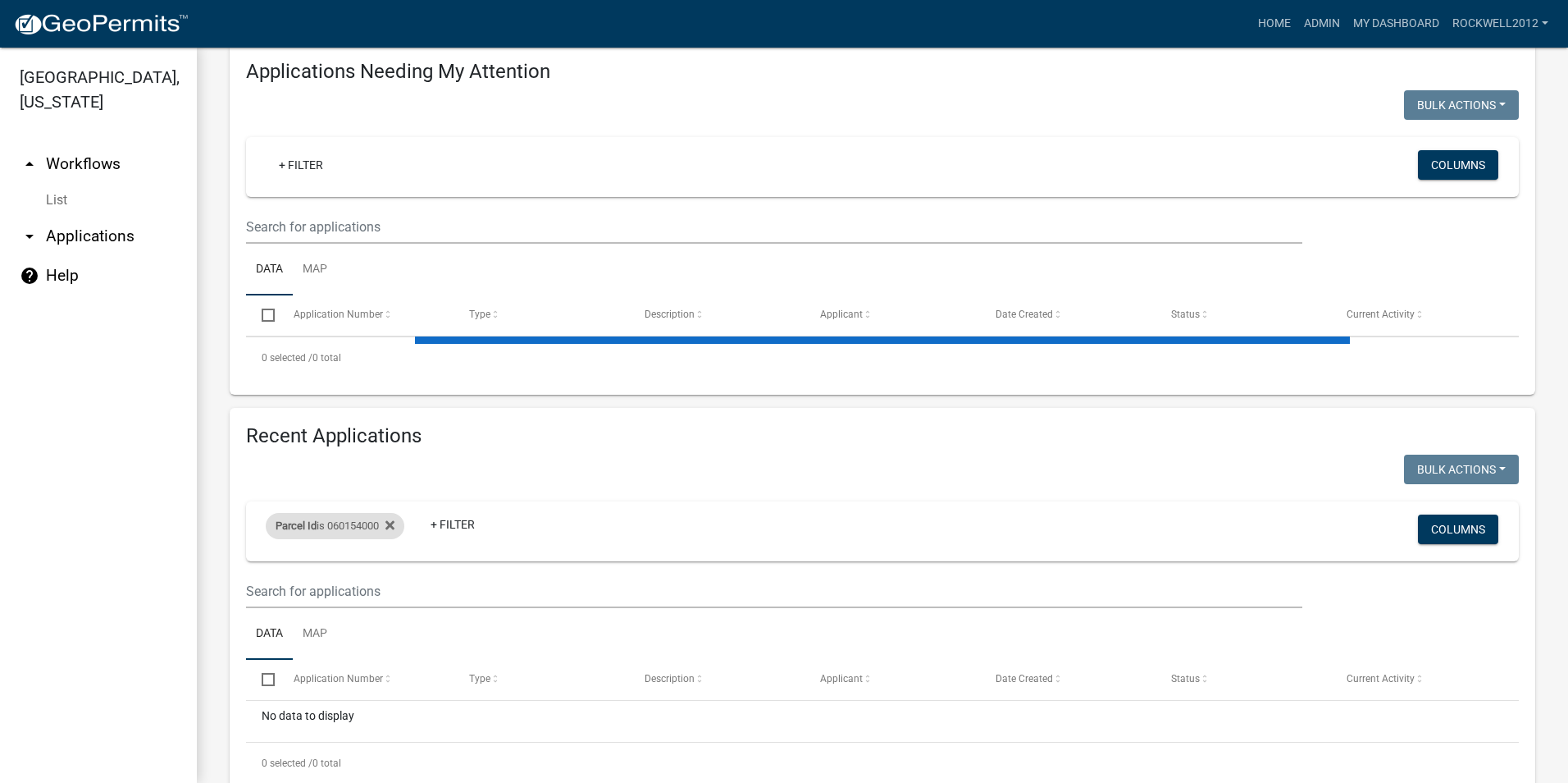
click at [400, 525] on div "Zoning-Variance Request A Variance may be necessary when a landowner wishes to …" at bounding box center [882, 317] width 1305 height 965
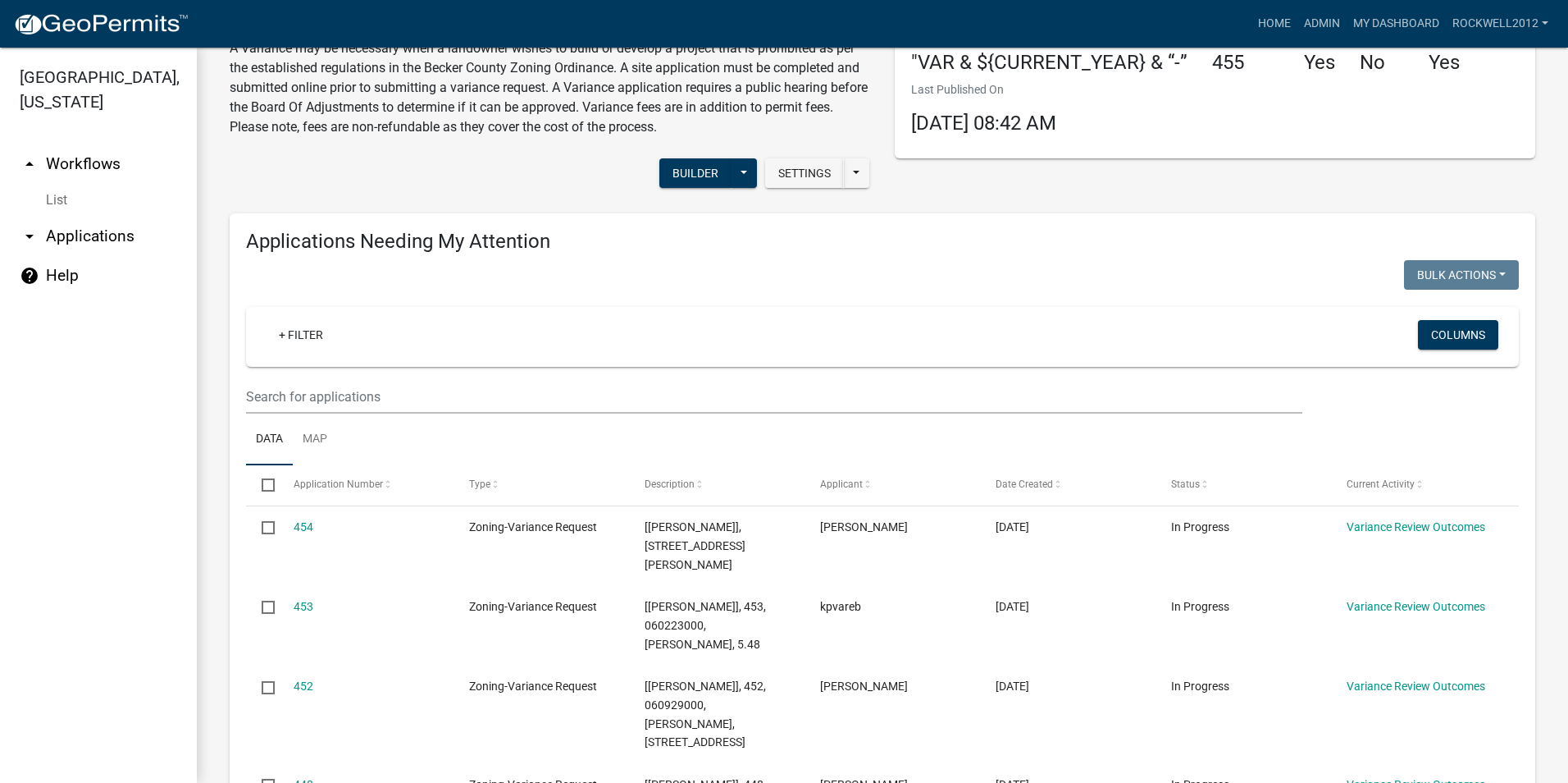
scroll to position [0, 0]
